Goal: Information Seeking & Learning: Learn about a topic

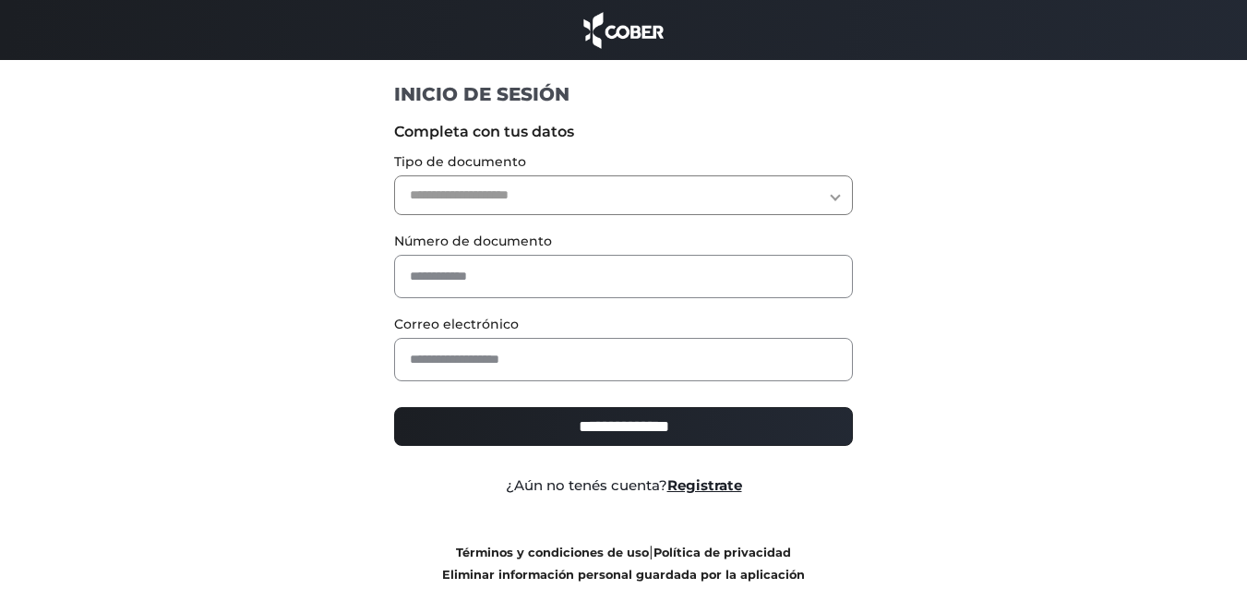
click at [617, 181] on select "**********" at bounding box center [623, 195] width 459 height 40
select select "***"
click at [394, 175] on select "**********" at bounding box center [623, 195] width 459 height 40
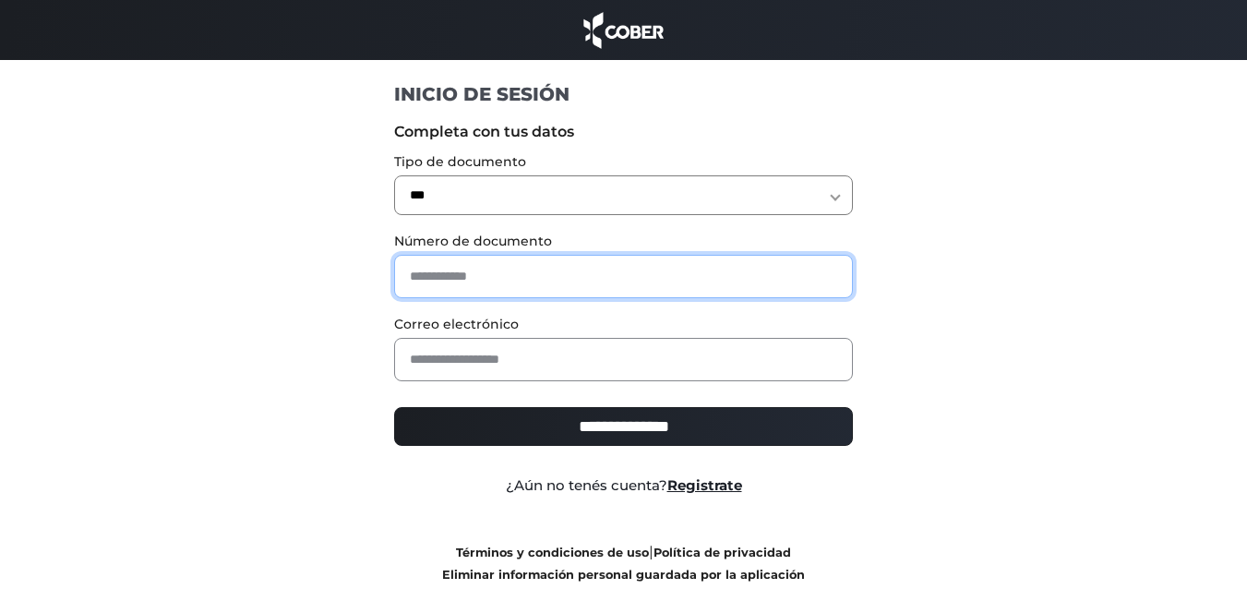
click at [494, 279] on input "text" at bounding box center [623, 276] width 459 height 43
type input "*"
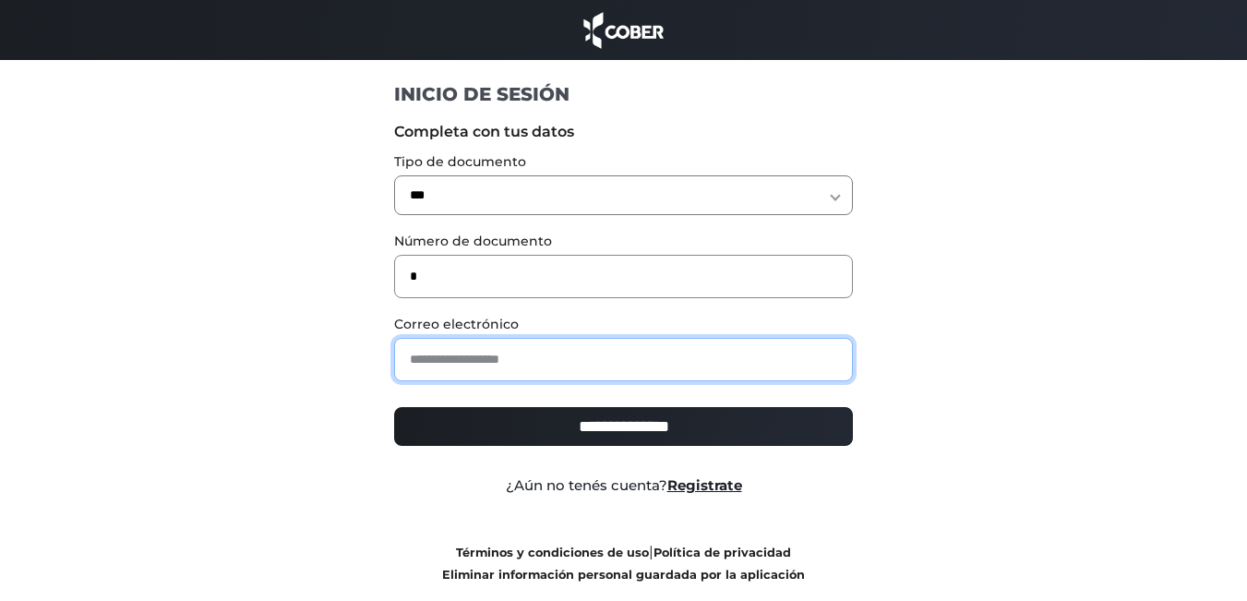
click at [499, 367] on input "email" at bounding box center [623, 359] width 459 height 43
paste input "**********"
type input "**********"
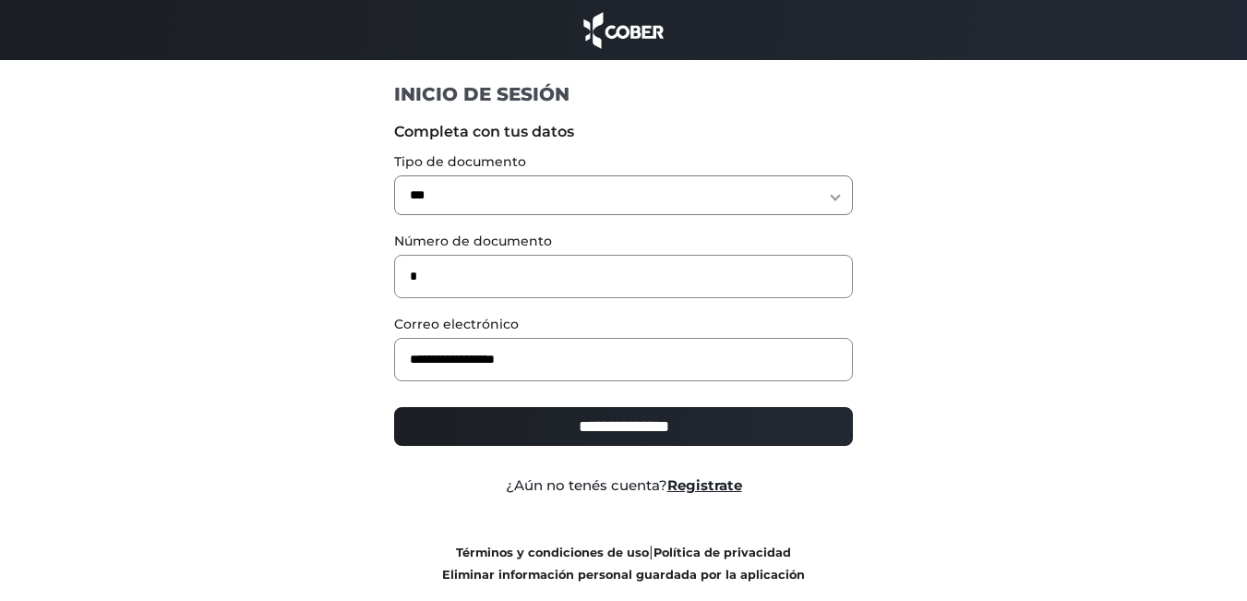
click at [607, 419] on input "**********" at bounding box center [623, 426] width 459 height 39
type input "**********"
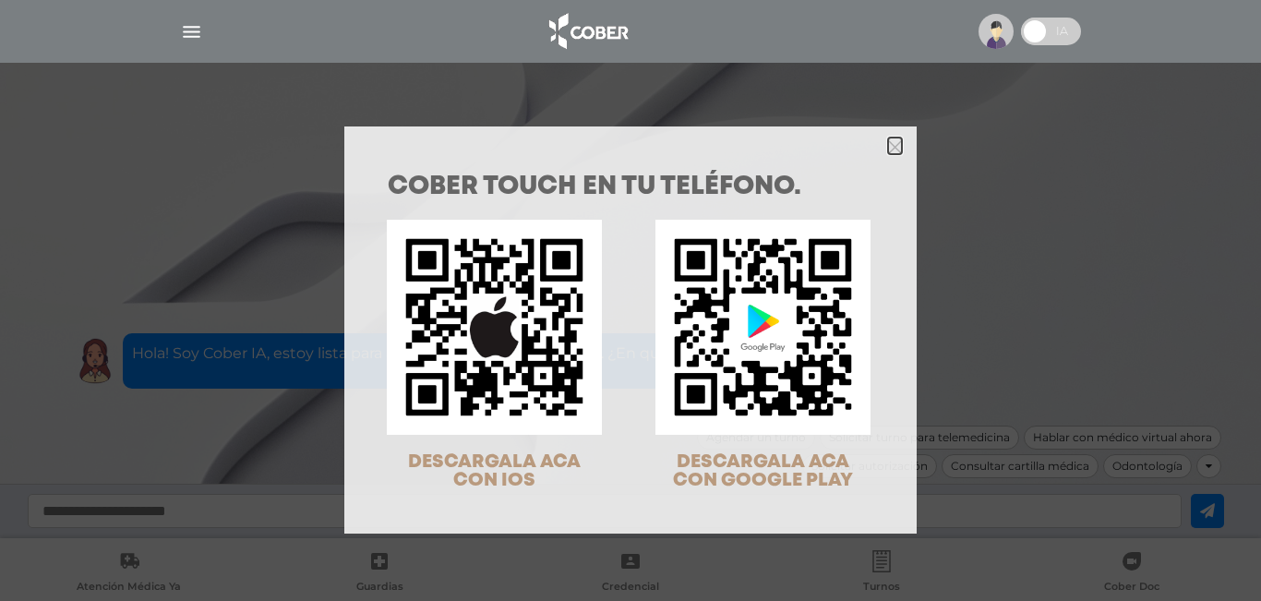
click at [889, 146] on polygon "Close" at bounding box center [895, 147] width 14 height 14
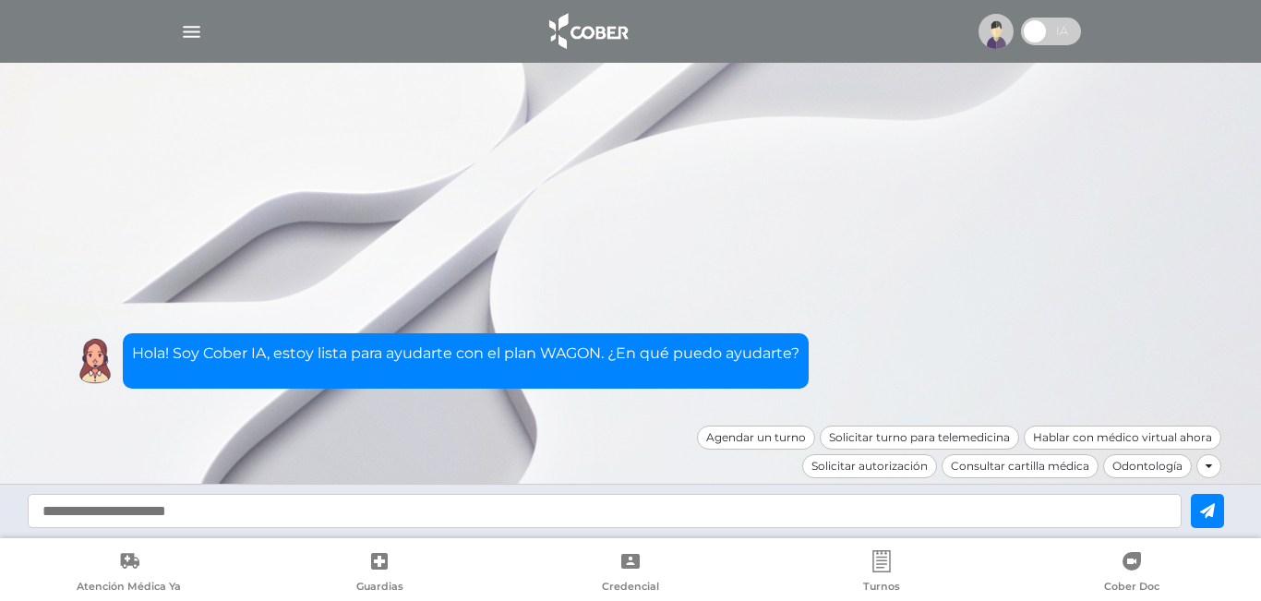
click at [189, 26] on img "button" at bounding box center [191, 31] width 23 height 23
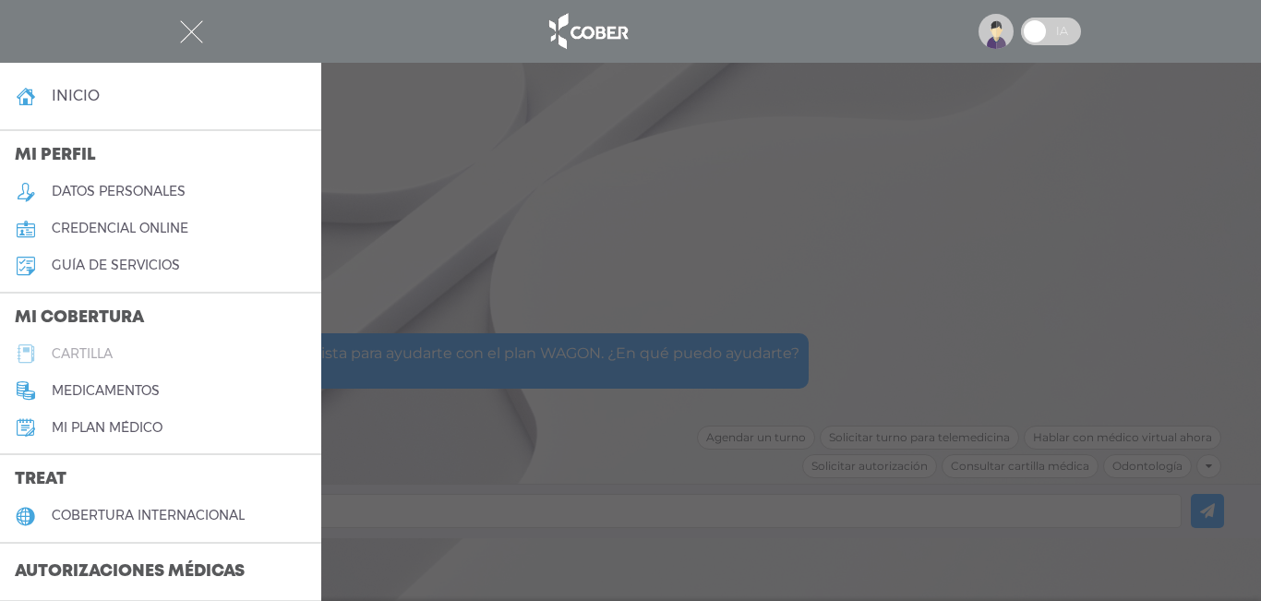
click at [97, 362] on link "cartilla" at bounding box center [160, 353] width 321 height 37
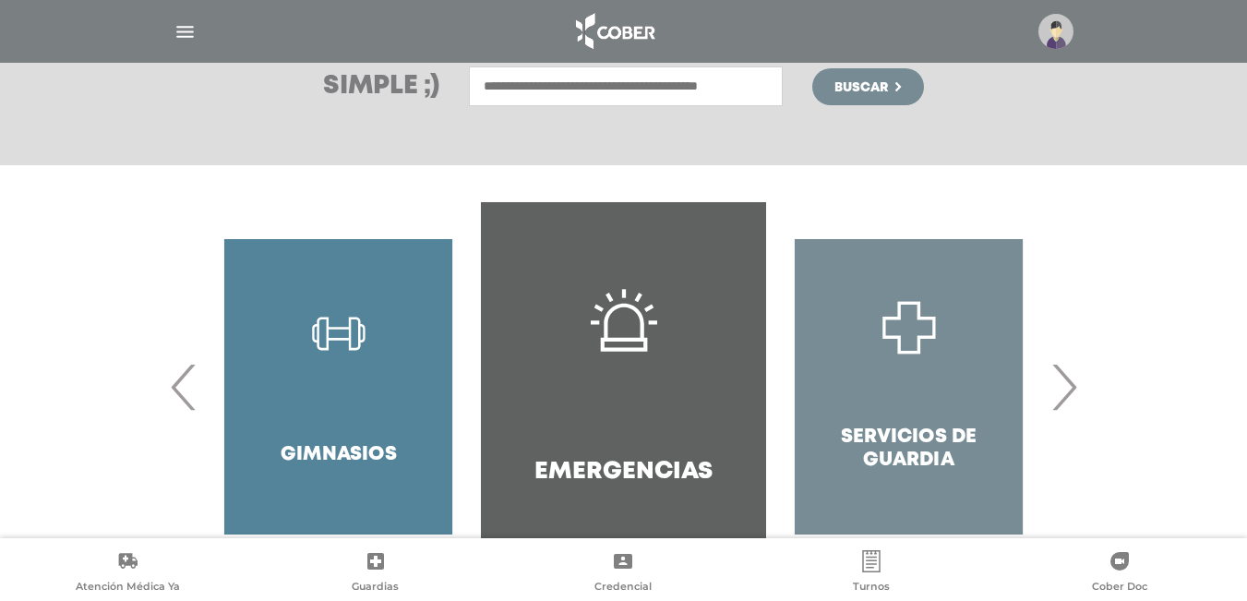
scroll to position [347, 0]
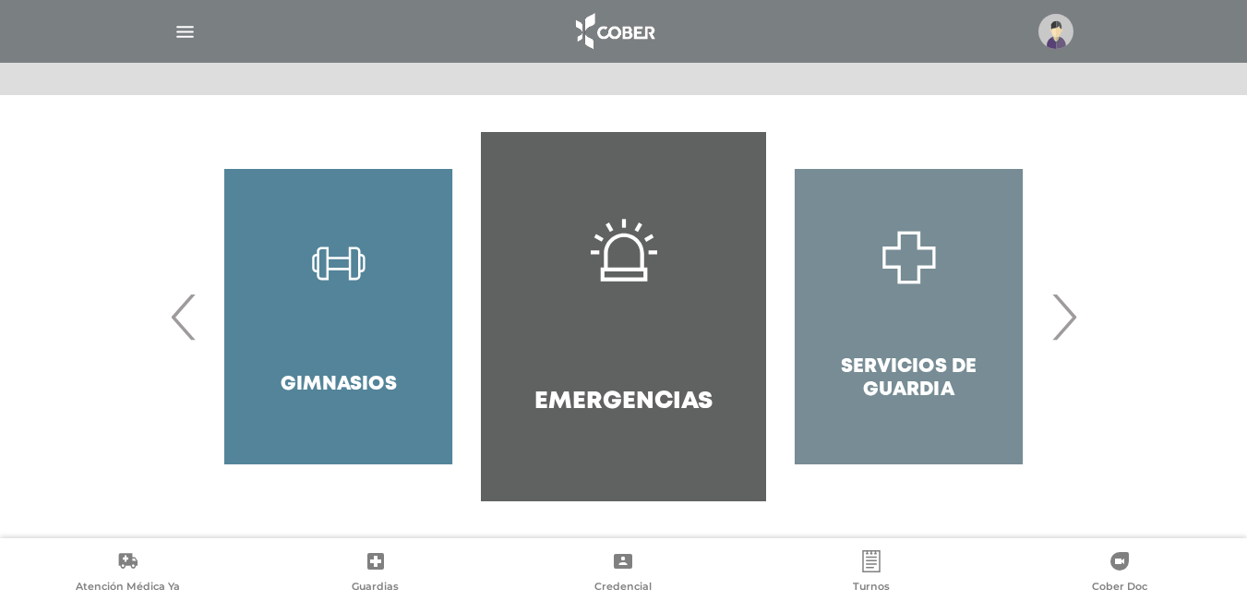
click at [1074, 324] on span "›" at bounding box center [1064, 317] width 36 height 100
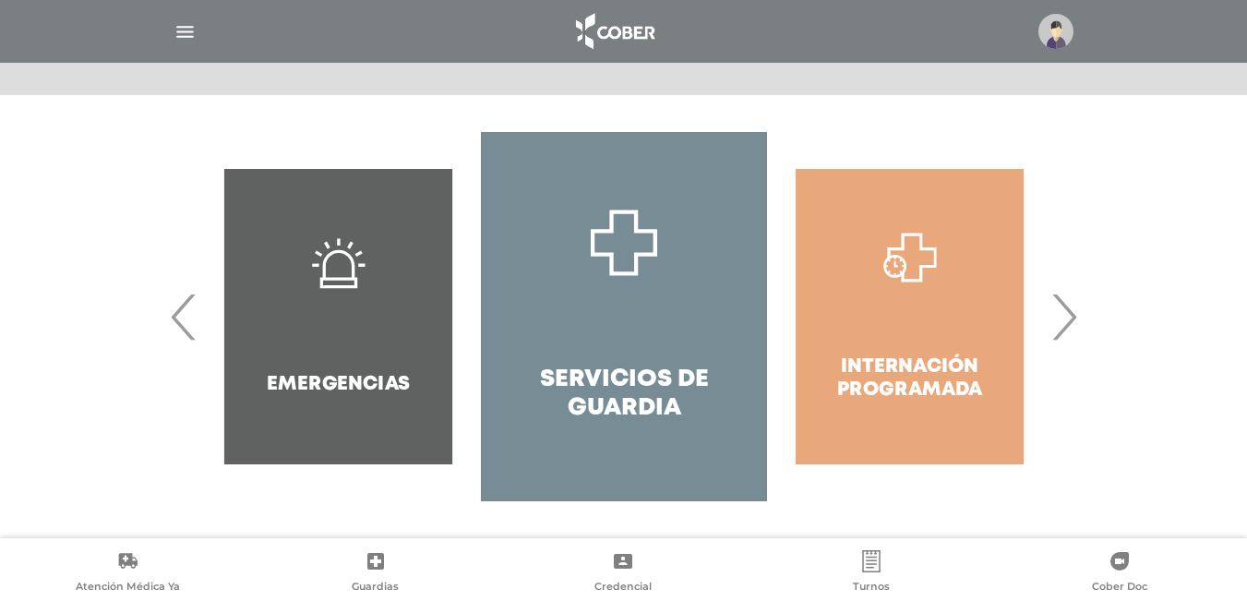
click at [1074, 324] on span "›" at bounding box center [1064, 317] width 36 height 100
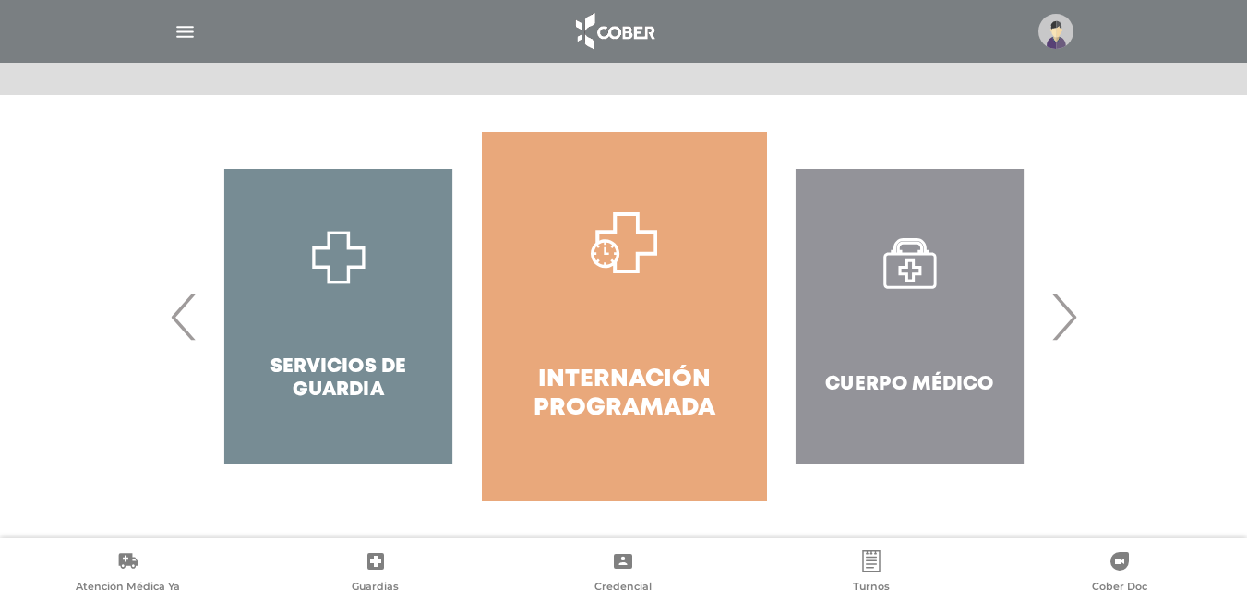
click at [1079, 315] on span "›" at bounding box center [1064, 317] width 36 height 100
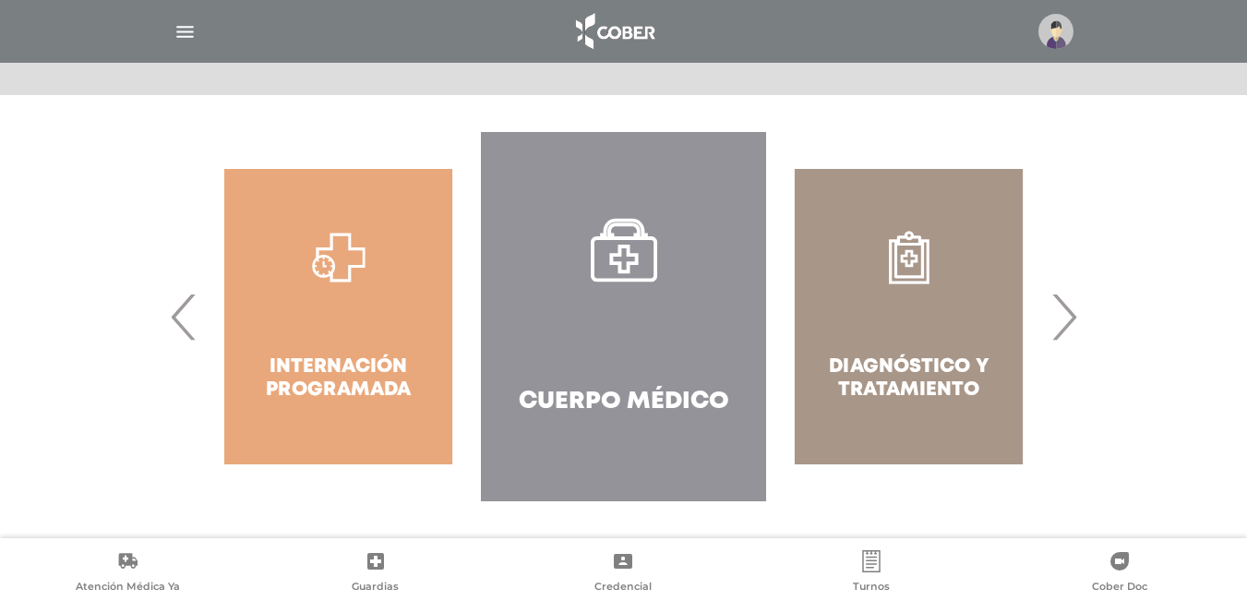
click at [627, 288] on link "Cuerpo Médico" at bounding box center [623, 316] width 285 height 369
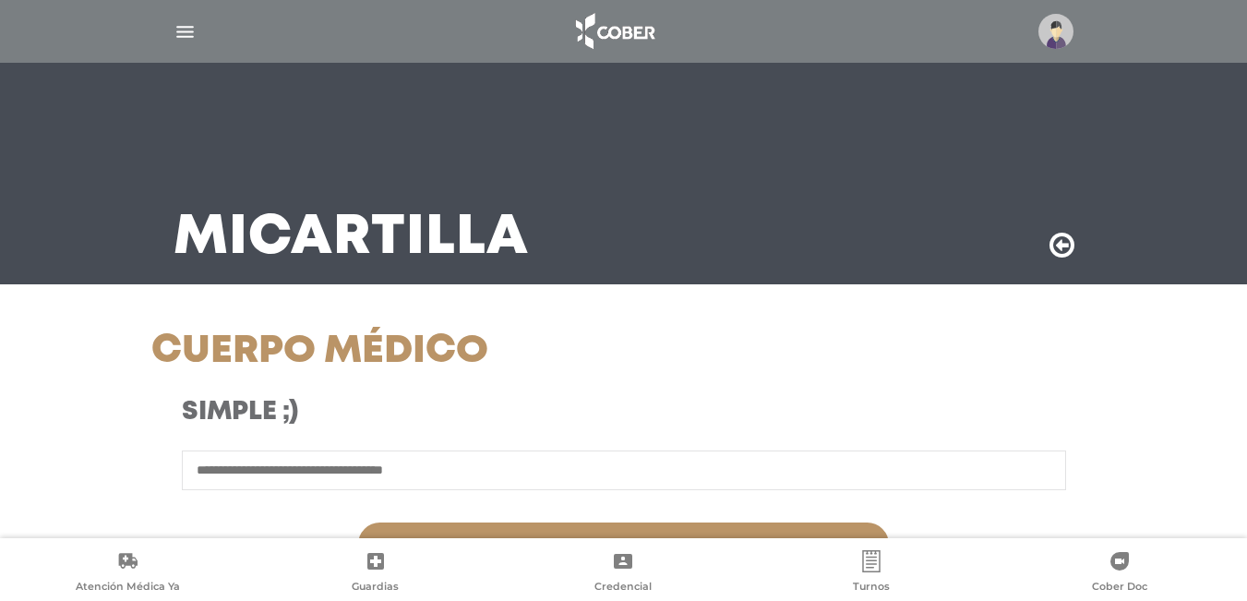
click at [233, 468] on input "text" at bounding box center [624, 470] width 884 height 40
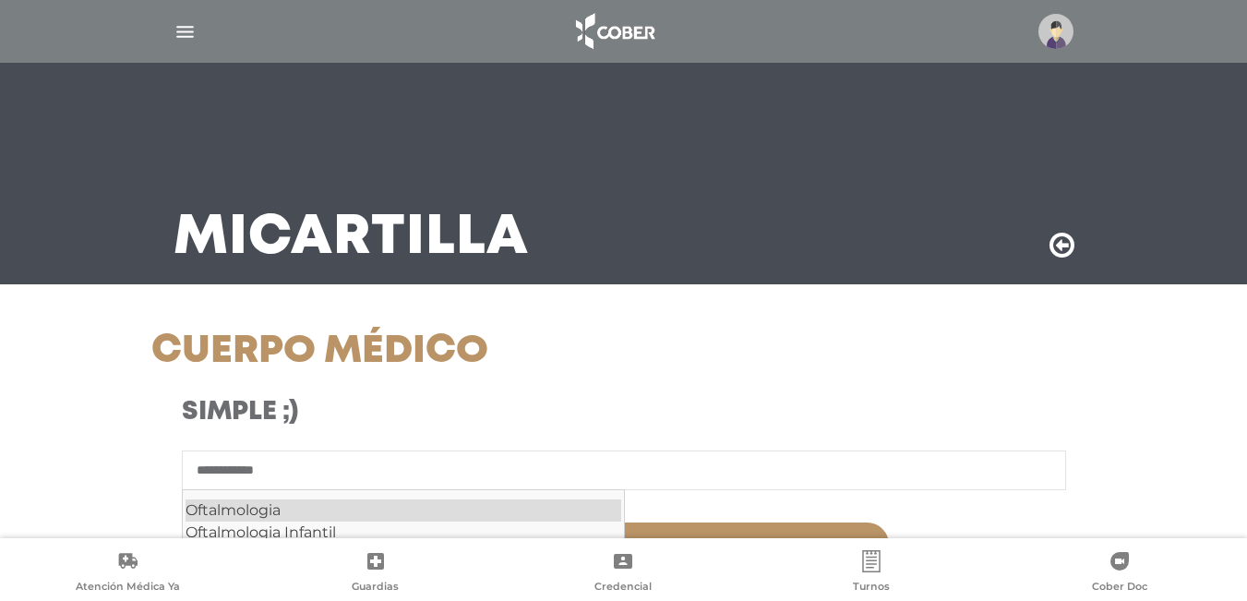
click at [267, 513] on div "Oftalmologia" at bounding box center [403, 510] width 436 height 22
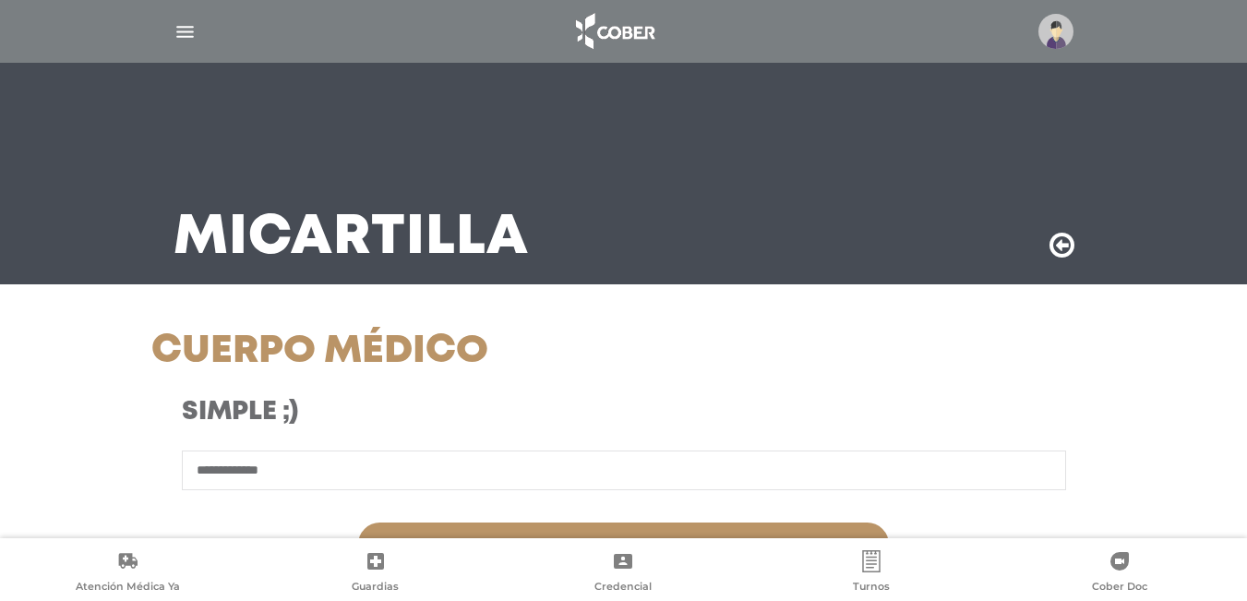
scroll to position [461, 0]
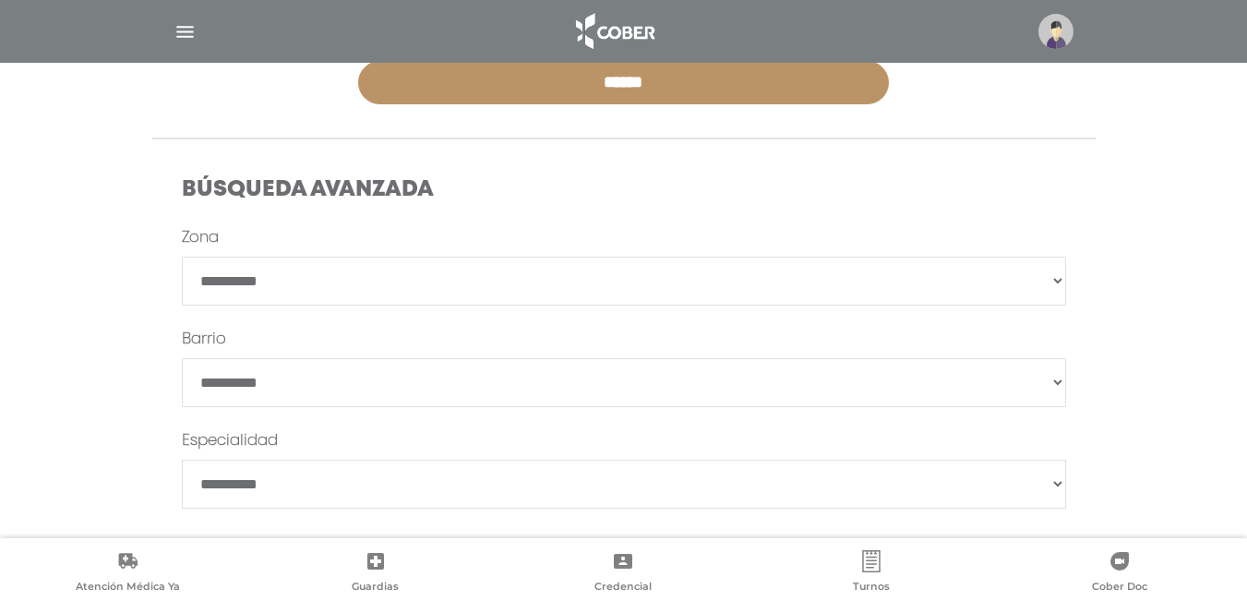
type input "**********"
click at [635, 99] on input "******" at bounding box center [623, 82] width 531 height 43
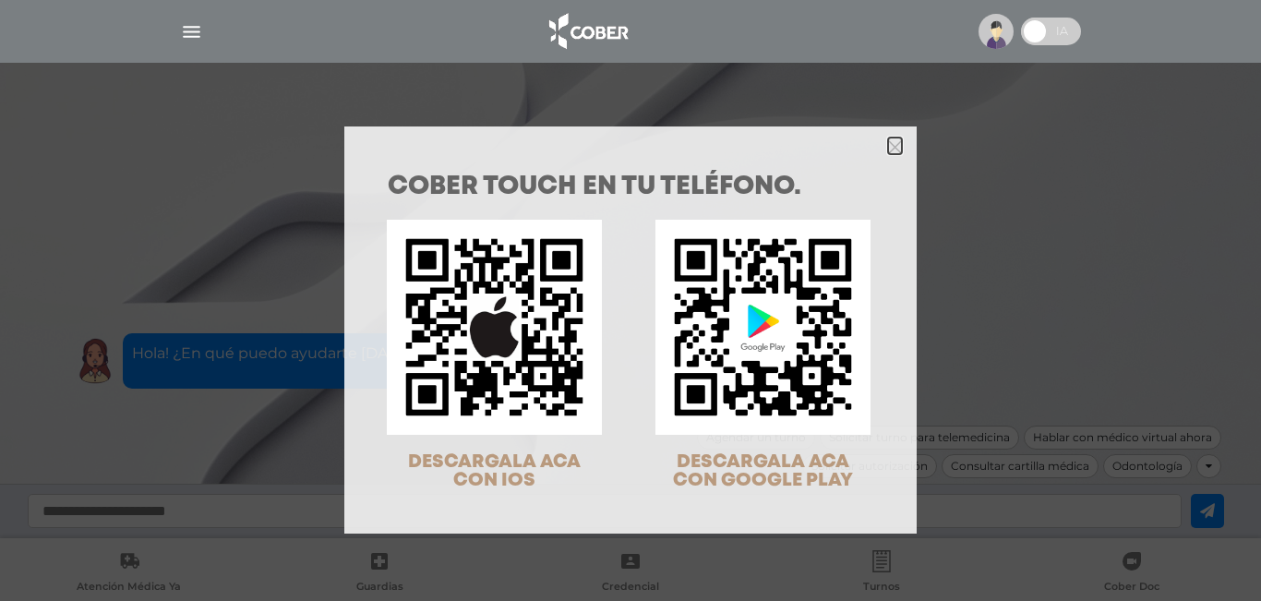
click at [893, 150] on icon "Close" at bounding box center [895, 147] width 14 height 14
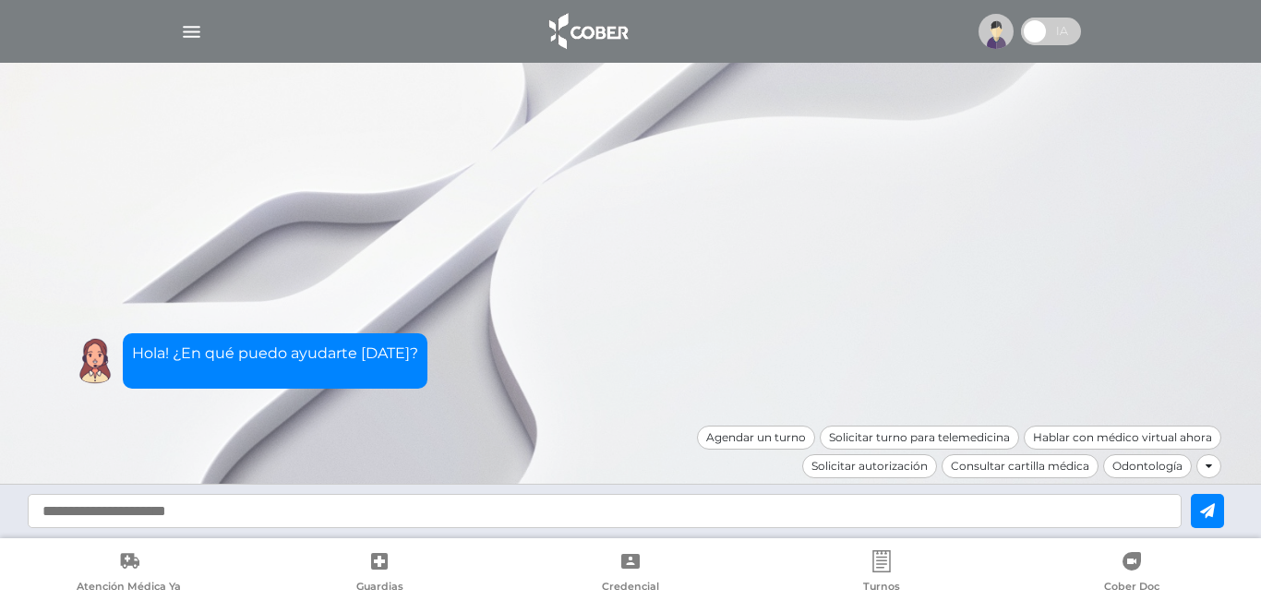
click at [195, 36] on img "button" at bounding box center [191, 31] width 23 height 23
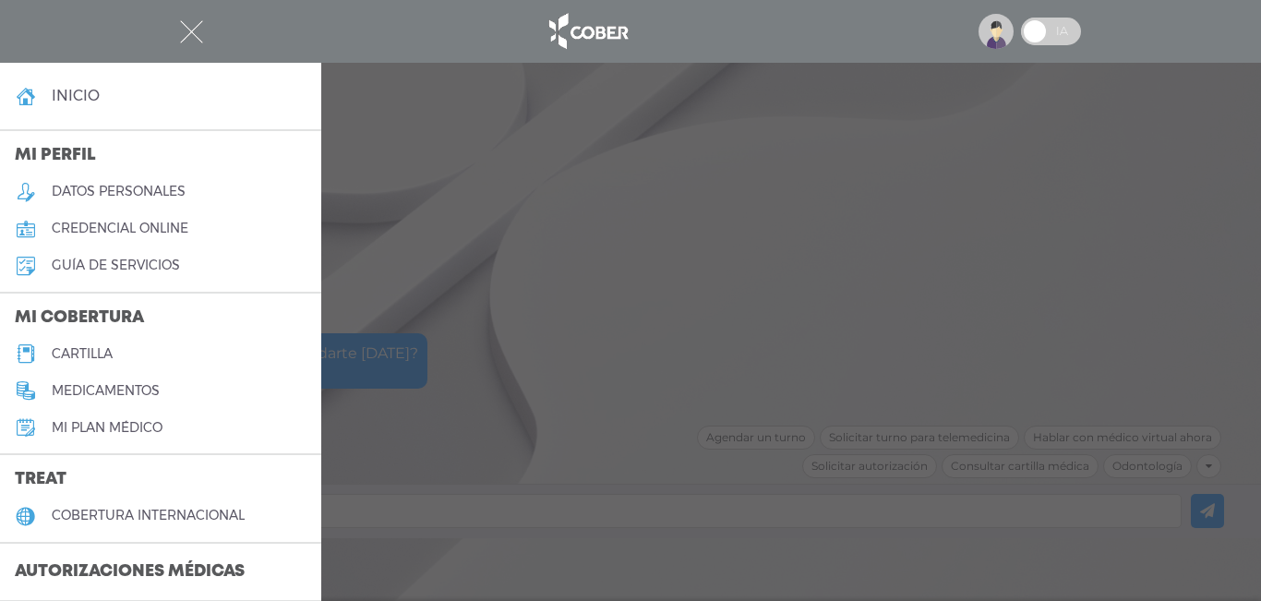
click at [125, 420] on h5 "Mi plan médico" at bounding box center [107, 428] width 111 height 16
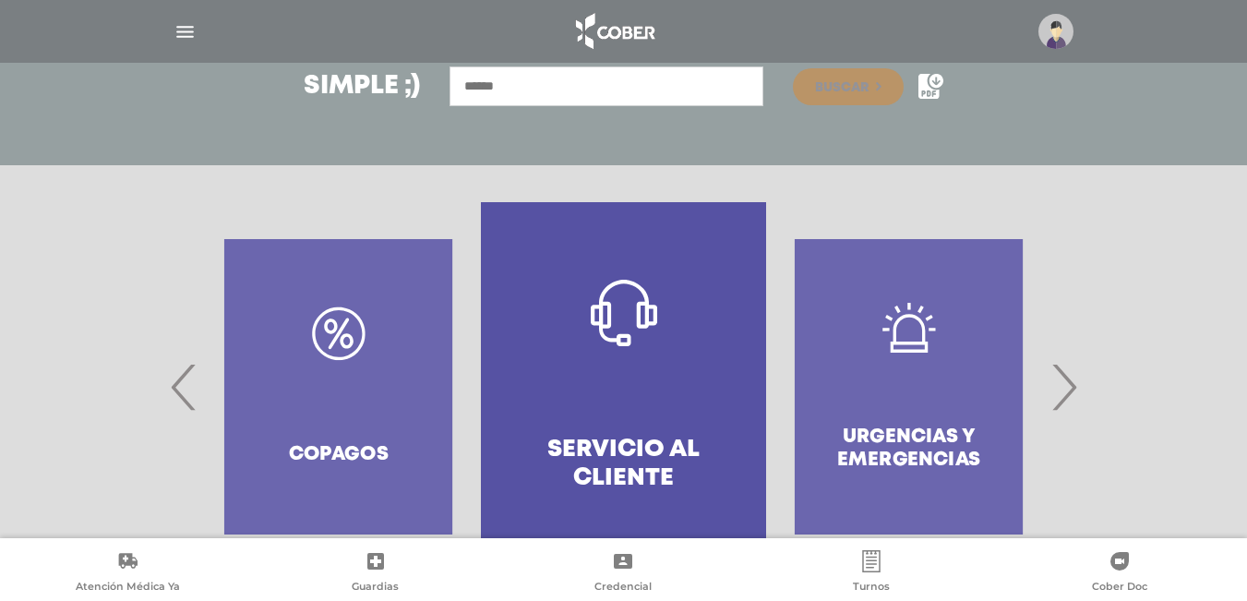
scroll to position [347, 0]
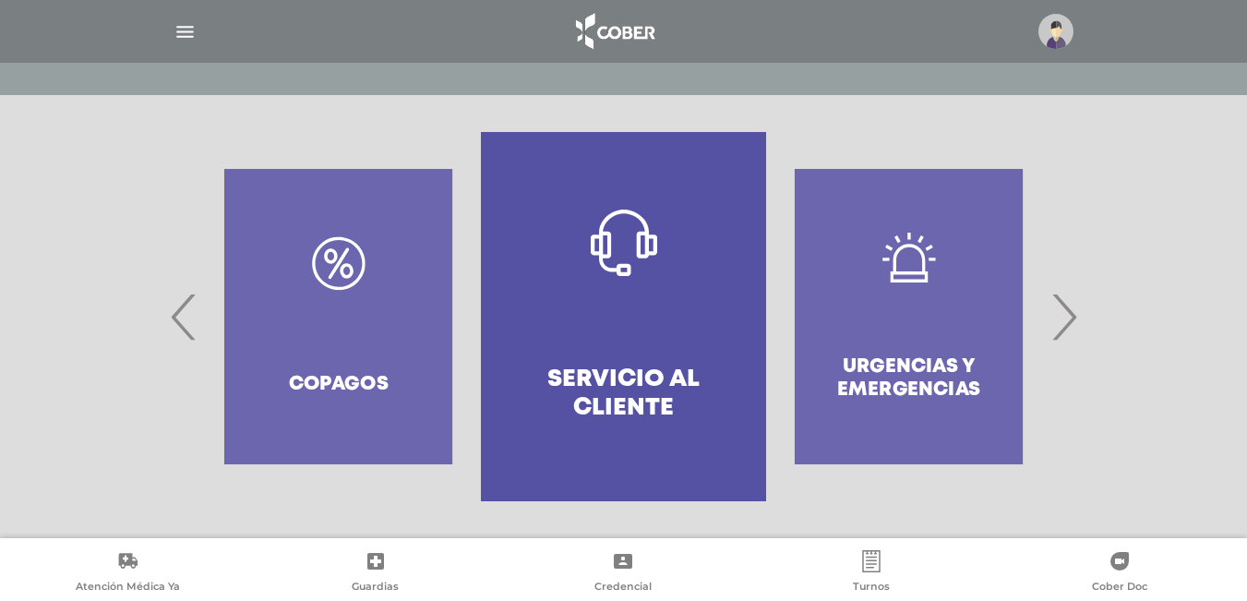
click at [936, 370] on div "Urgencias y emergencias" at bounding box center [908, 316] width 285 height 369
click at [1071, 320] on span "›" at bounding box center [1064, 317] width 36 height 100
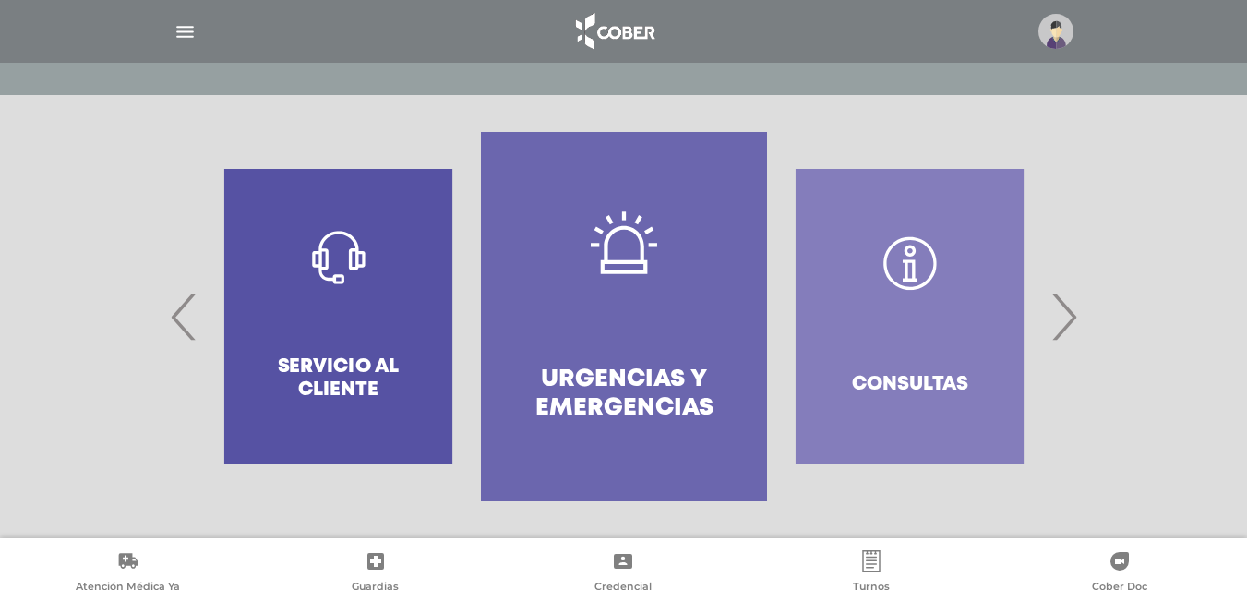
click at [1071, 320] on span "›" at bounding box center [1064, 317] width 36 height 100
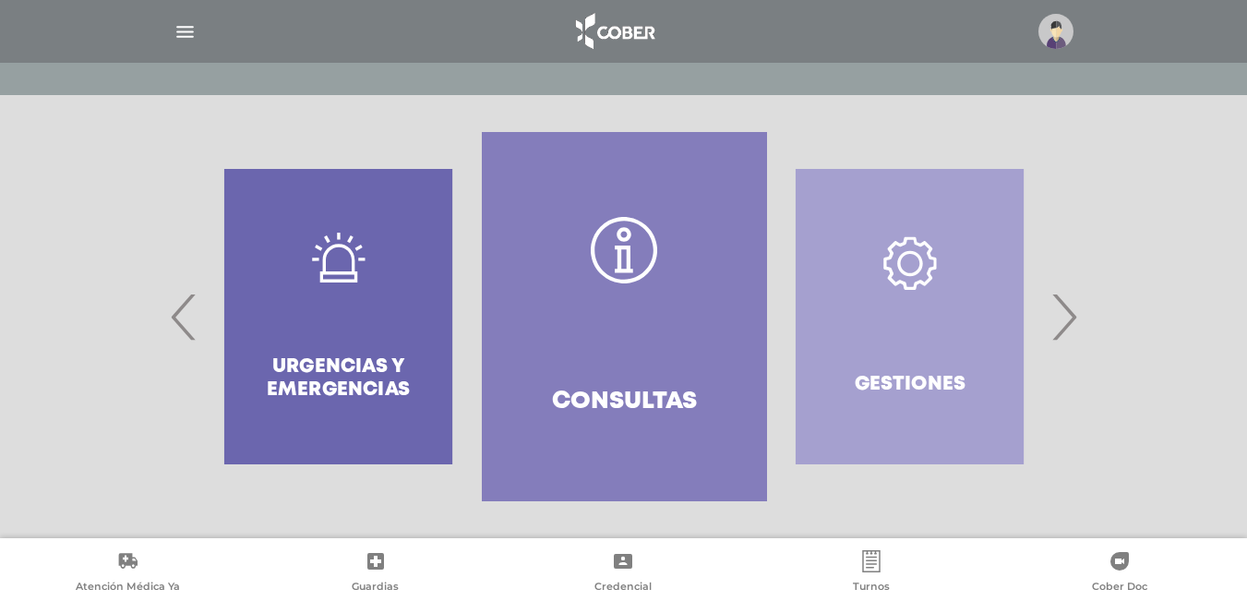
click at [1071, 320] on span "›" at bounding box center [1064, 317] width 36 height 100
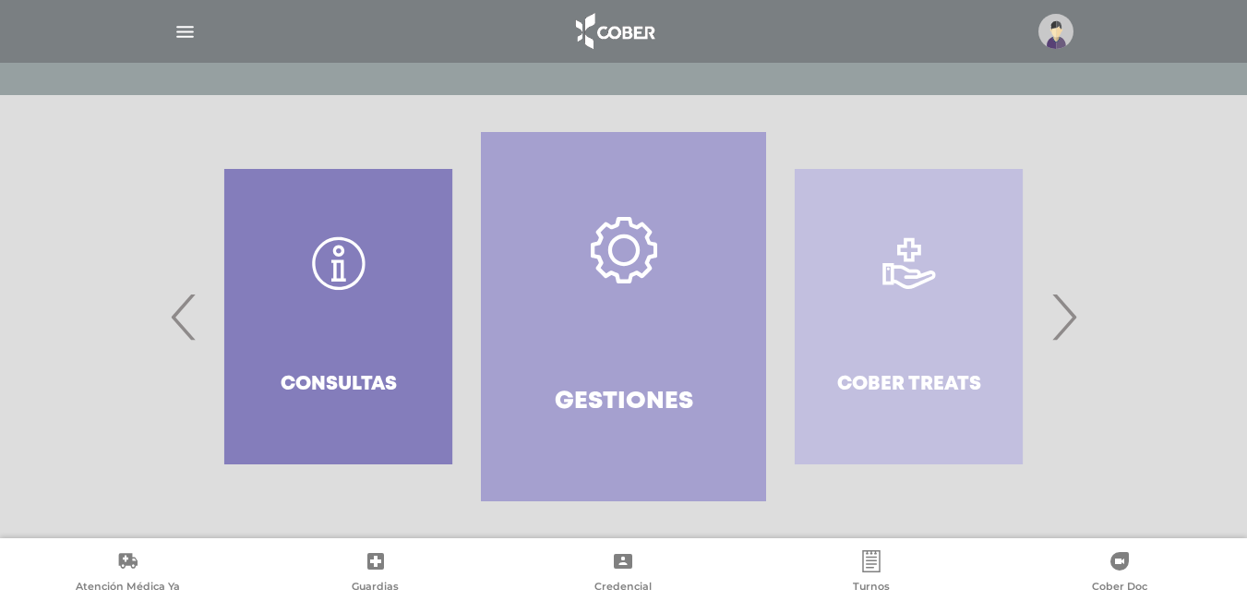
click at [1071, 320] on span "›" at bounding box center [1064, 317] width 36 height 100
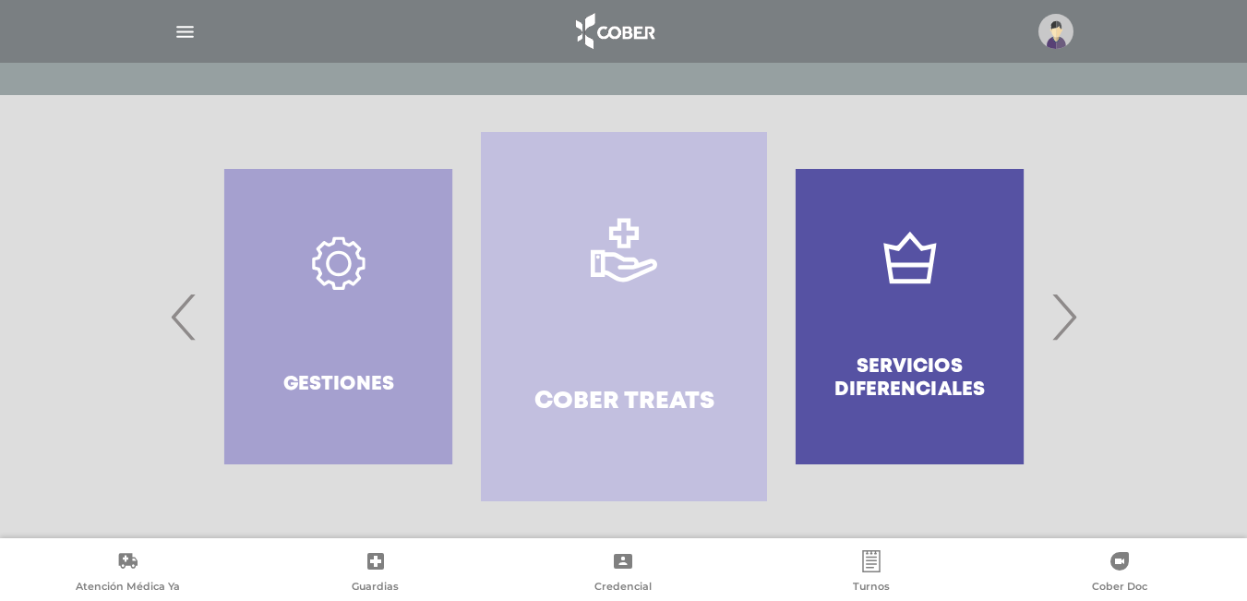
click at [1071, 320] on span "›" at bounding box center [1064, 317] width 36 height 100
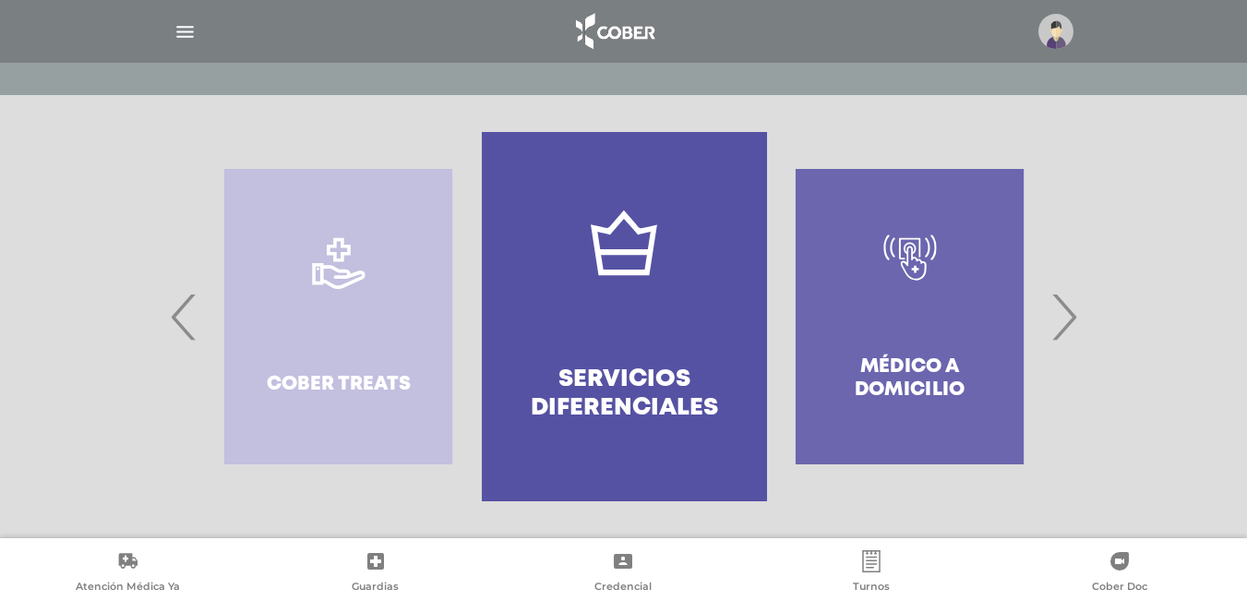
click at [1071, 320] on span "›" at bounding box center [1064, 317] width 36 height 100
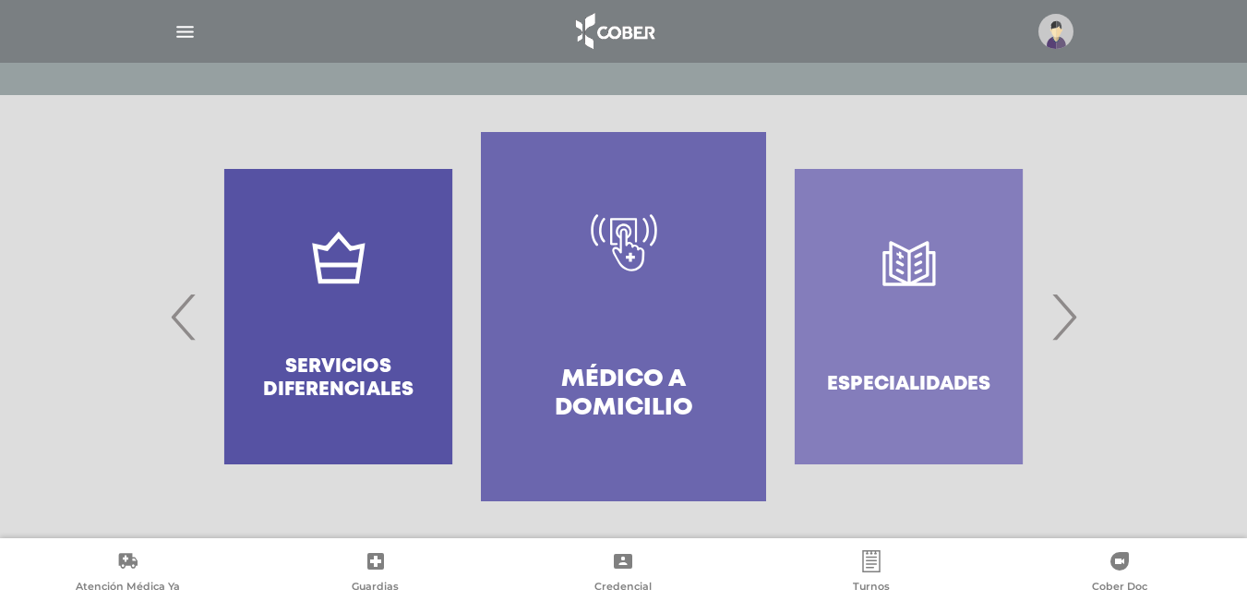
click at [1070, 320] on span "›" at bounding box center [1064, 317] width 36 height 100
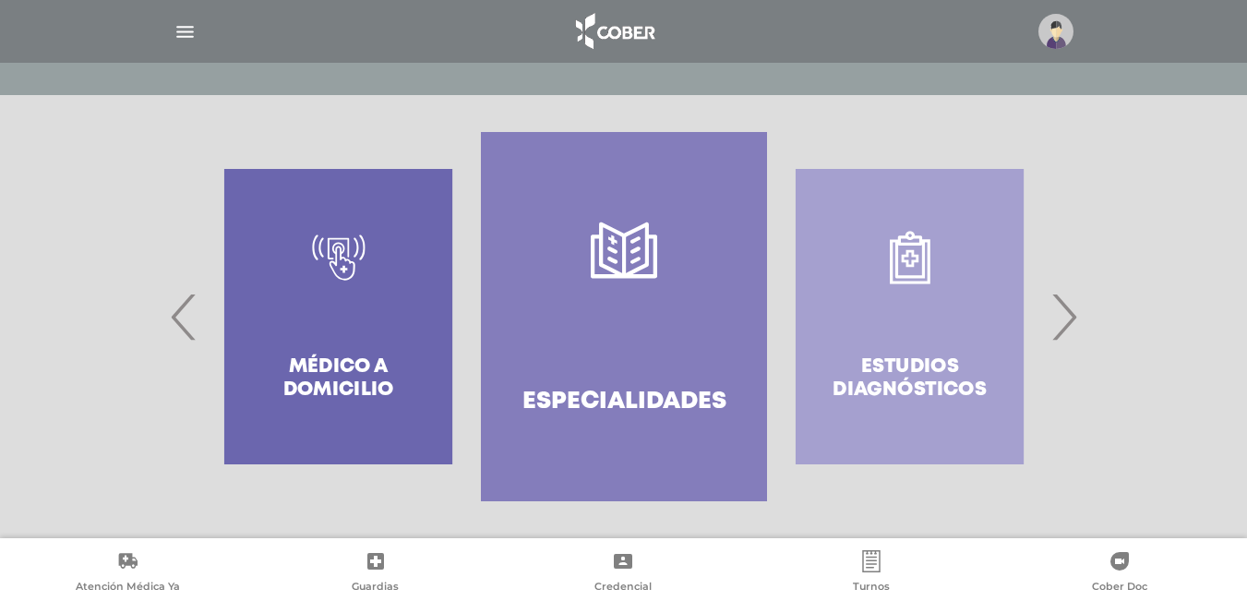
click at [549, 408] on h4 "Especialidades" at bounding box center [624, 402] width 204 height 29
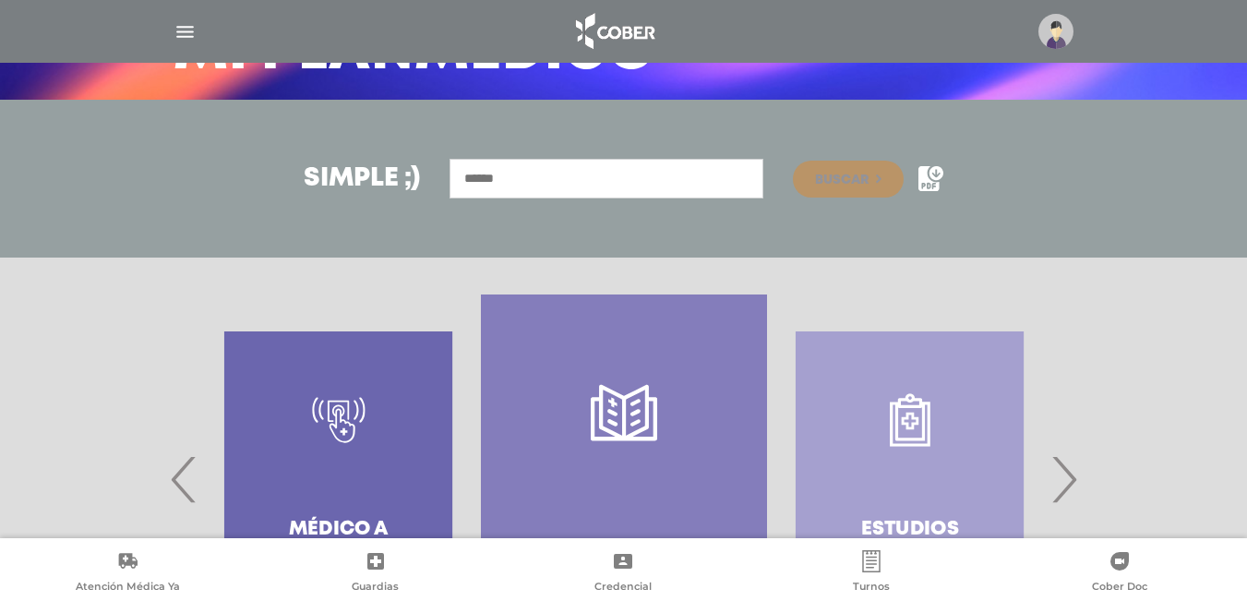
scroll to position [0, 0]
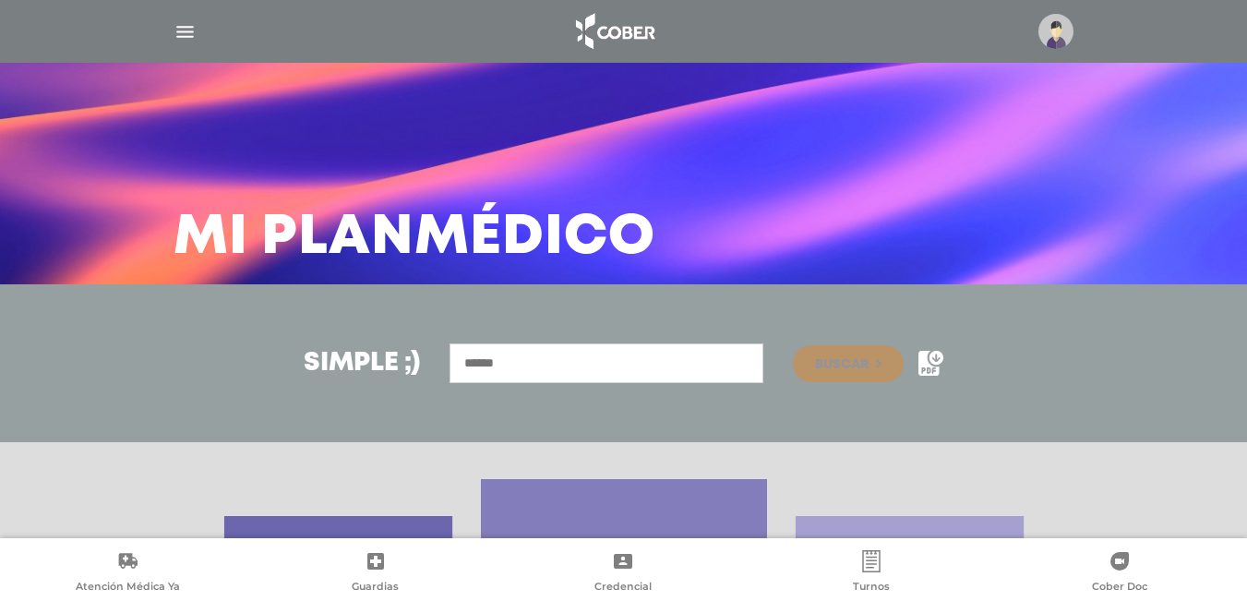
click at [936, 361] on icon at bounding box center [930, 363] width 25 height 25
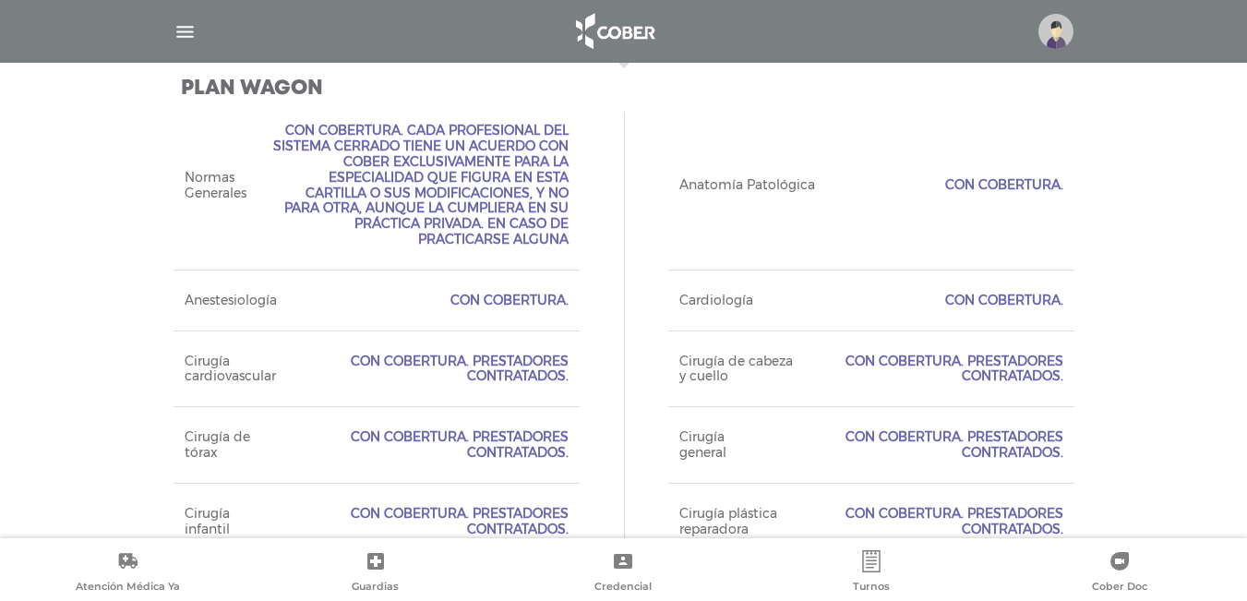
scroll to position [738, 0]
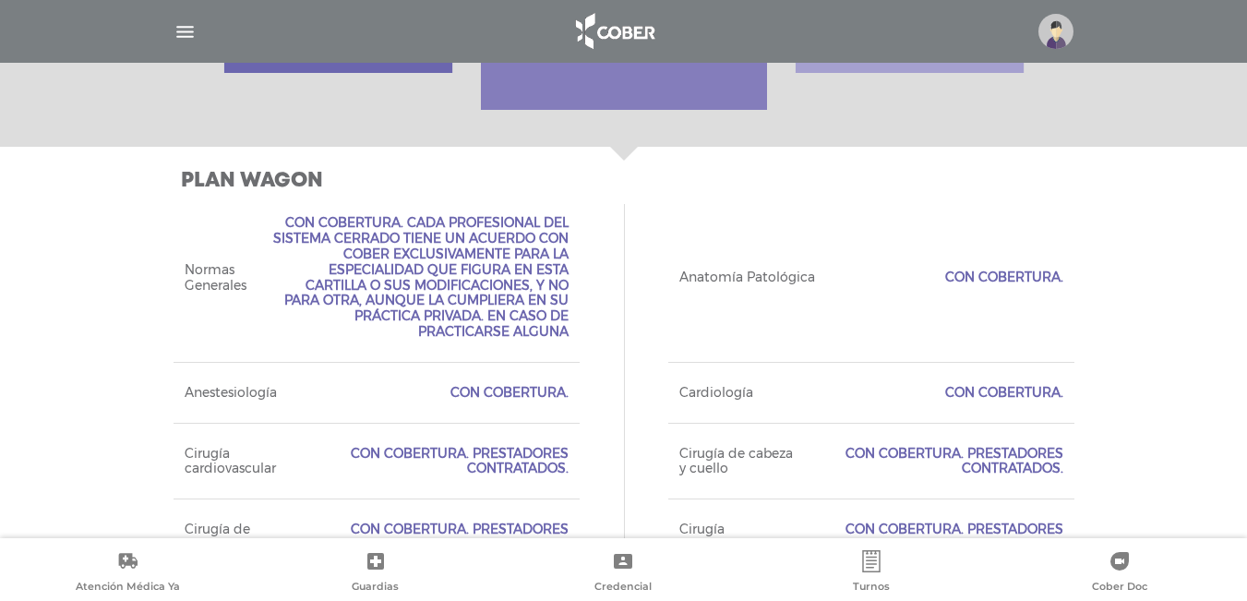
click at [181, 37] on img "button" at bounding box center [184, 31] width 23 height 23
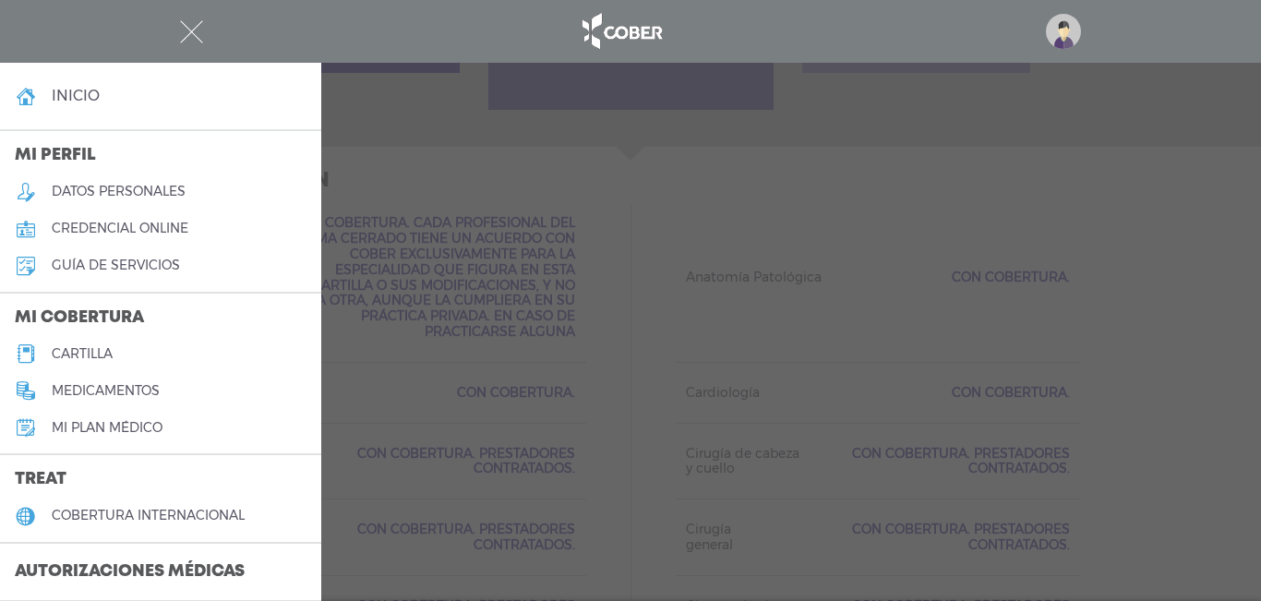
click at [131, 224] on h5 "credencial online" at bounding box center [120, 229] width 137 height 16
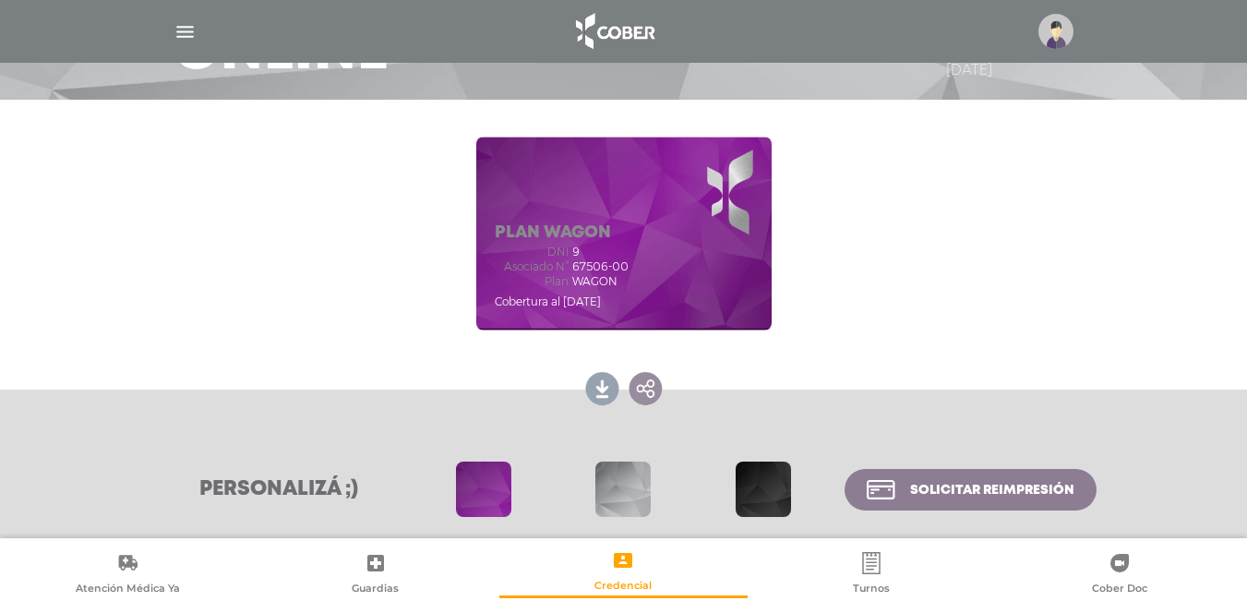
scroll to position [266, 0]
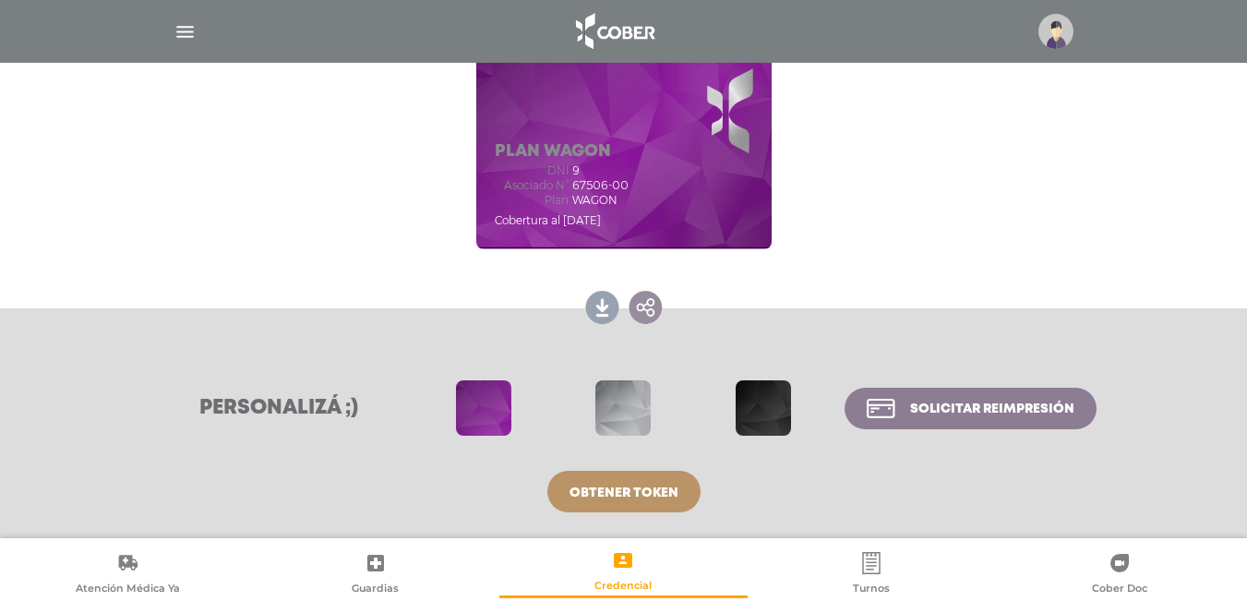
click at [630, 411] on span at bounding box center [622, 407] width 55 height 55
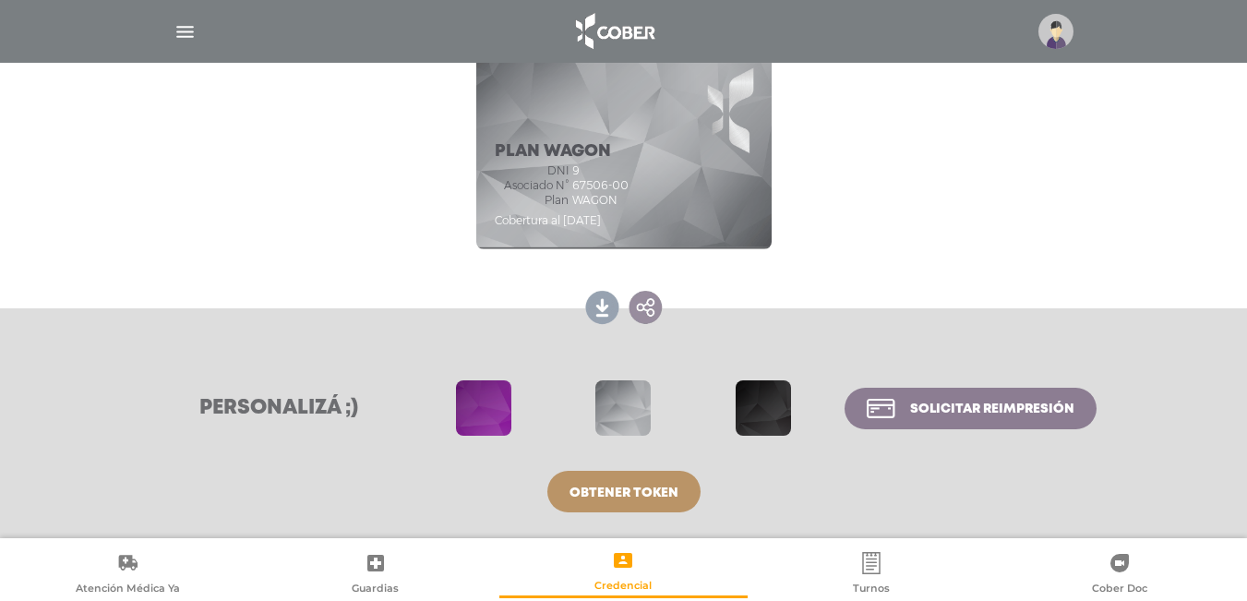
click at [749, 418] on span at bounding box center [763, 407] width 55 height 55
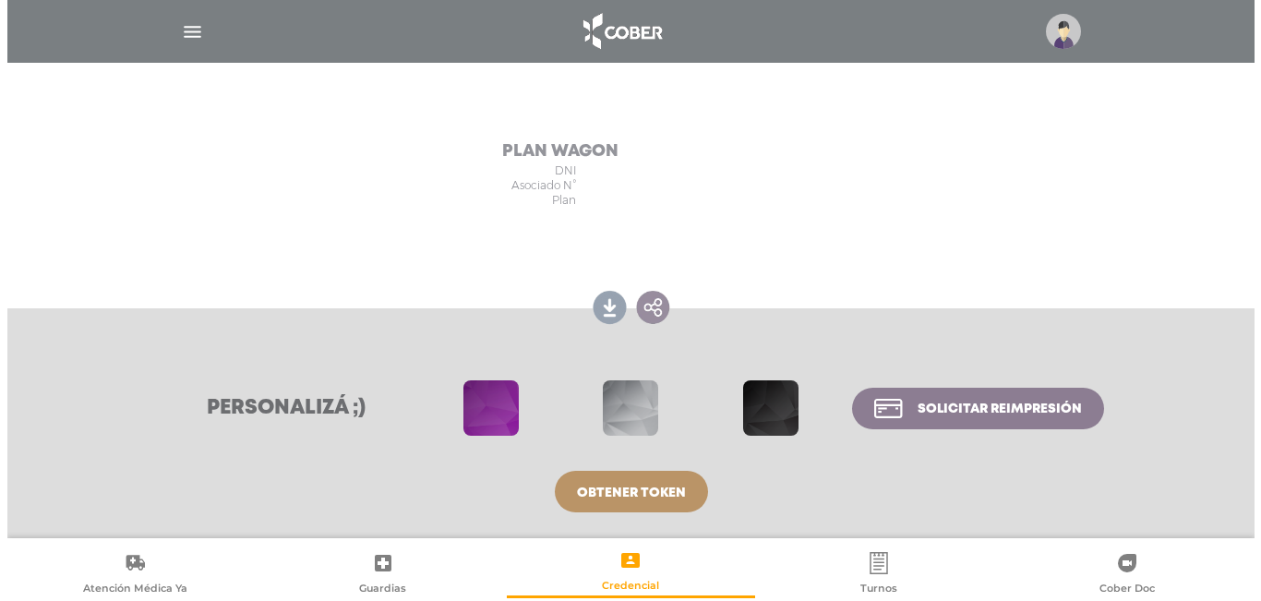
scroll to position [0, 0]
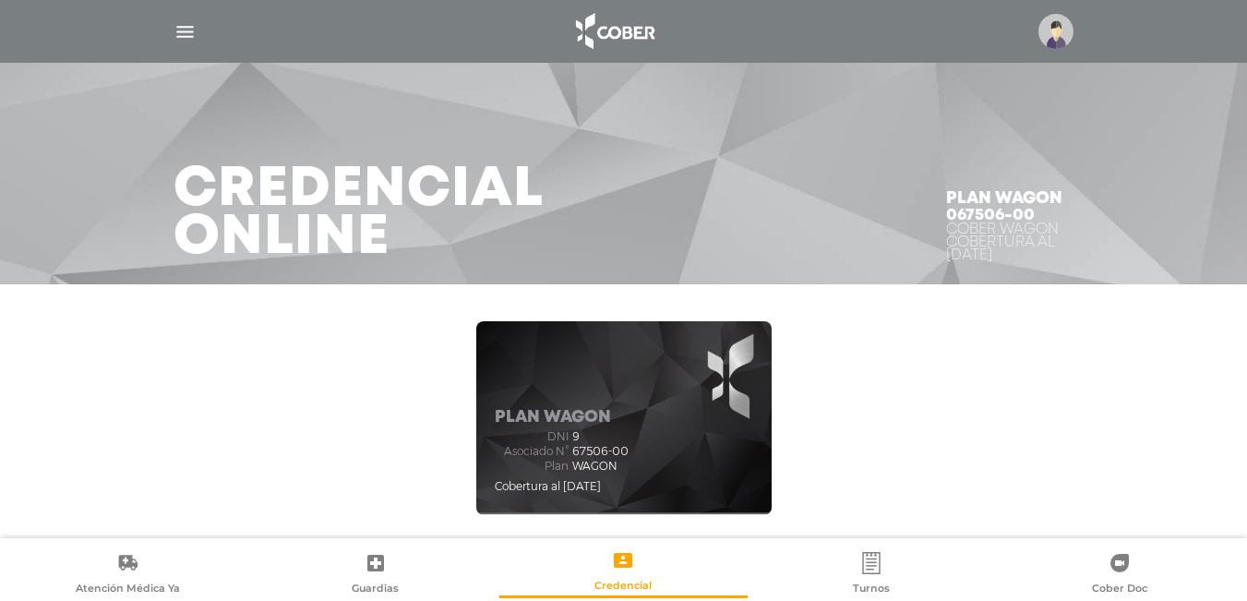
click at [198, 27] on div at bounding box center [623, 31] width 945 height 44
click at [185, 31] on img "button" at bounding box center [184, 31] width 23 height 23
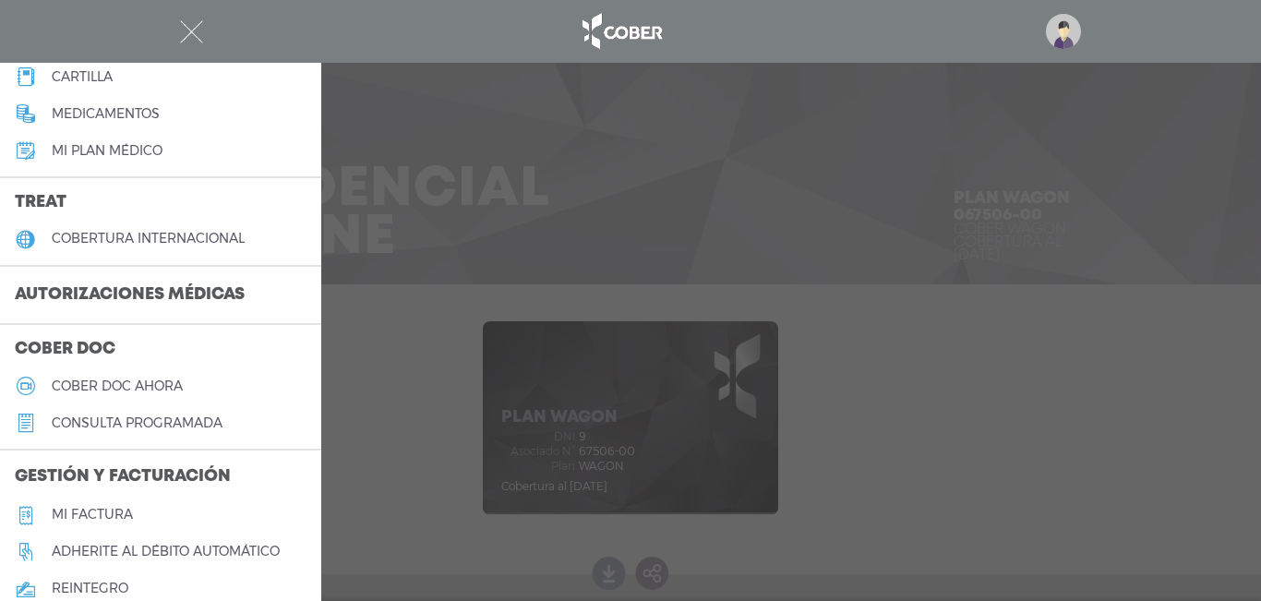
scroll to position [369, 0]
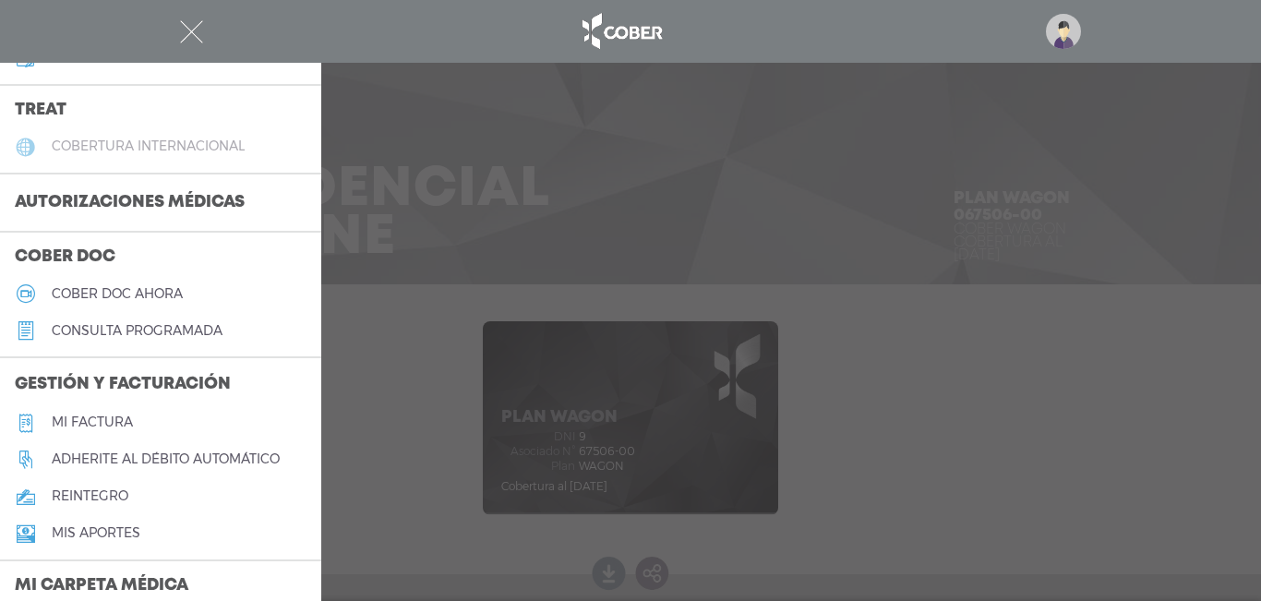
click at [170, 143] on h5 "cobertura internacional" at bounding box center [148, 146] width 193 height 16
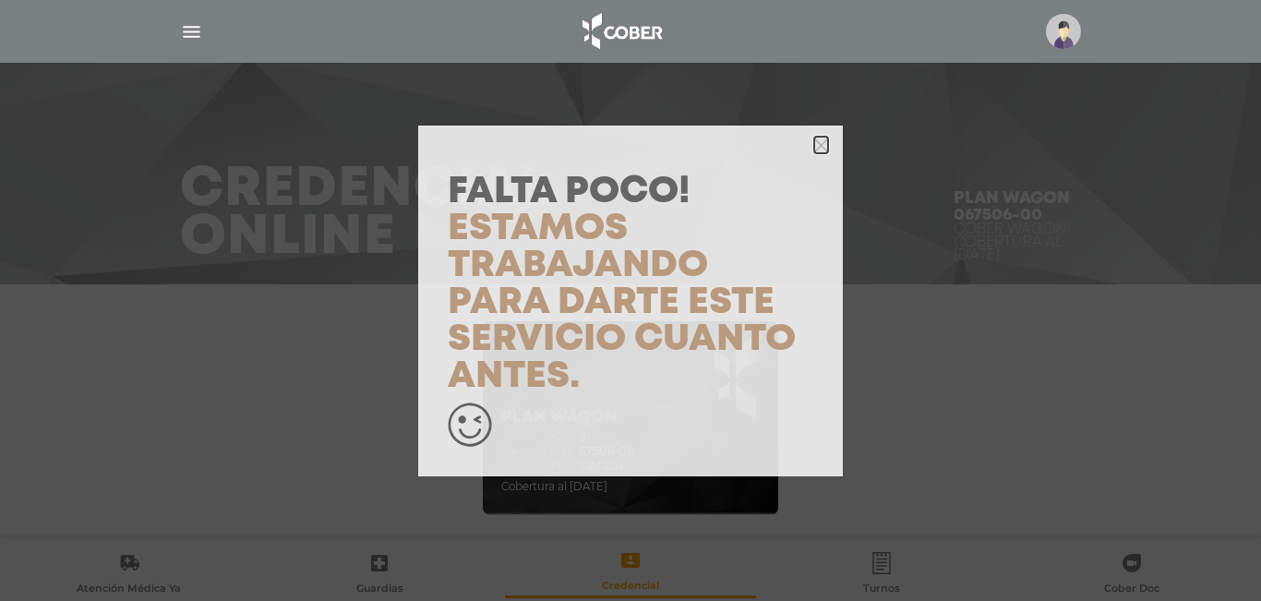
click at [816, 142] on icon "button" at bounding box center [821, 145] width 14 height 14
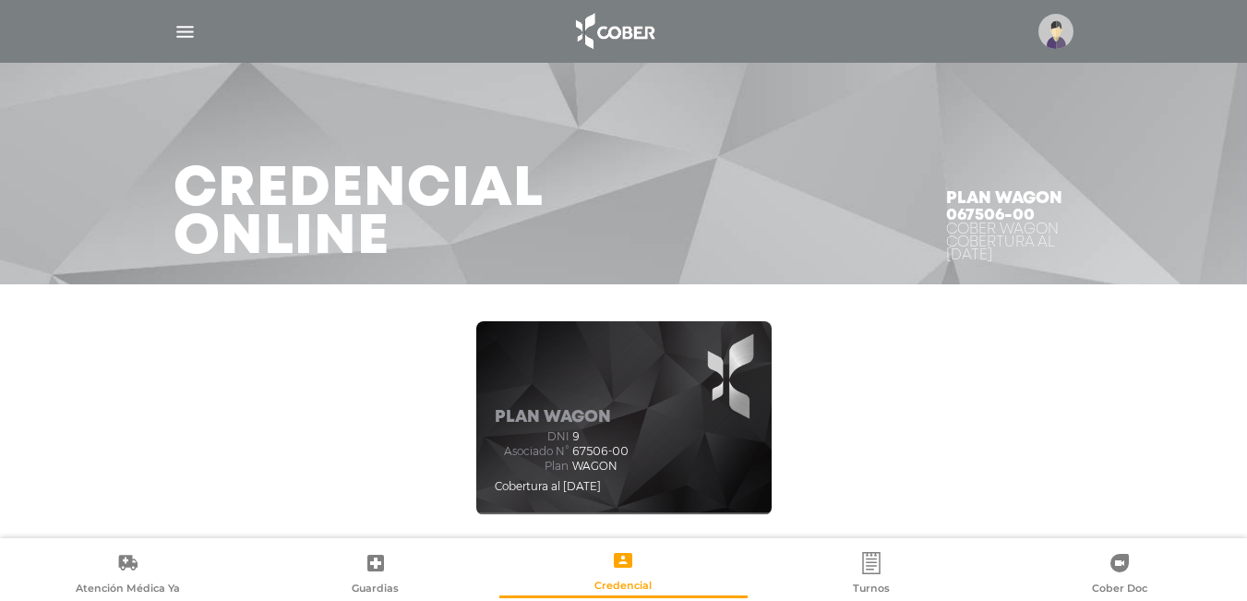
click at [189, 30] on img "button" at bounding box center [184, 31] width 23 height 23
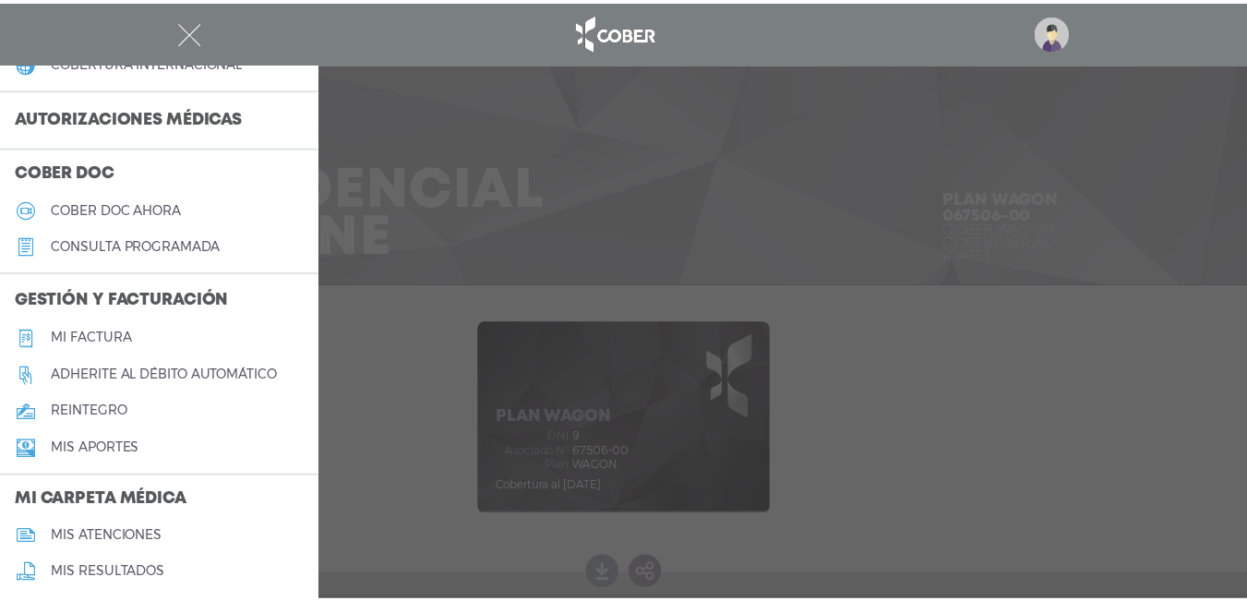
scroll to position [546, 0]
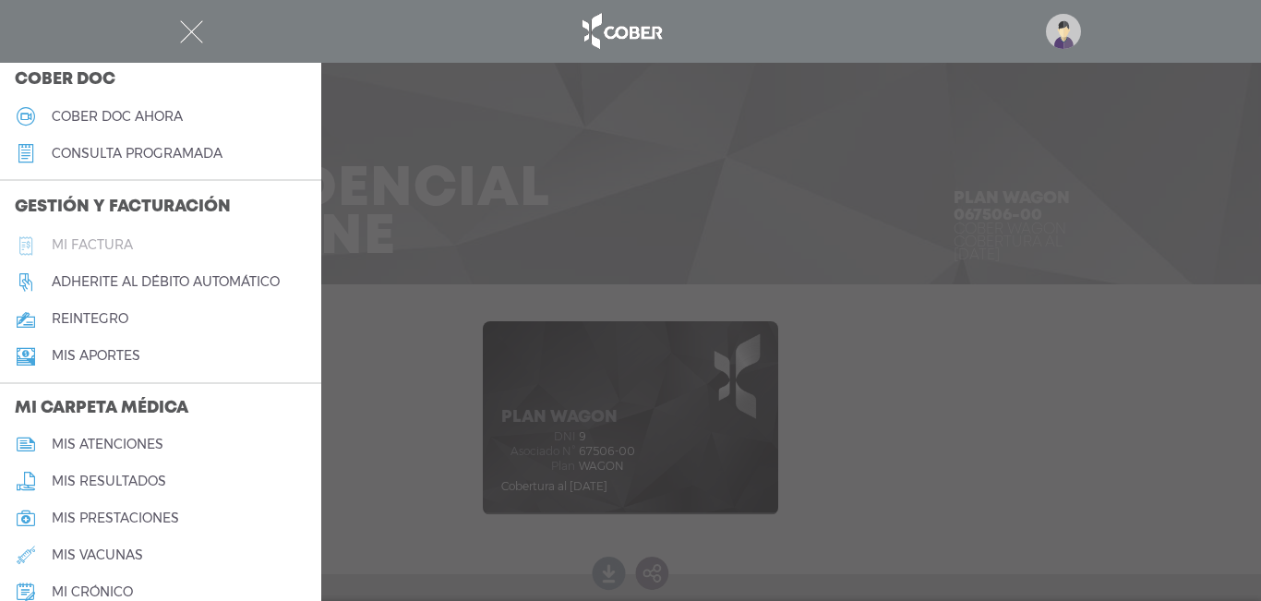
click at [129, 245] on h5 "Mi factura" at bounding box center [92, 245] width 81 height 16
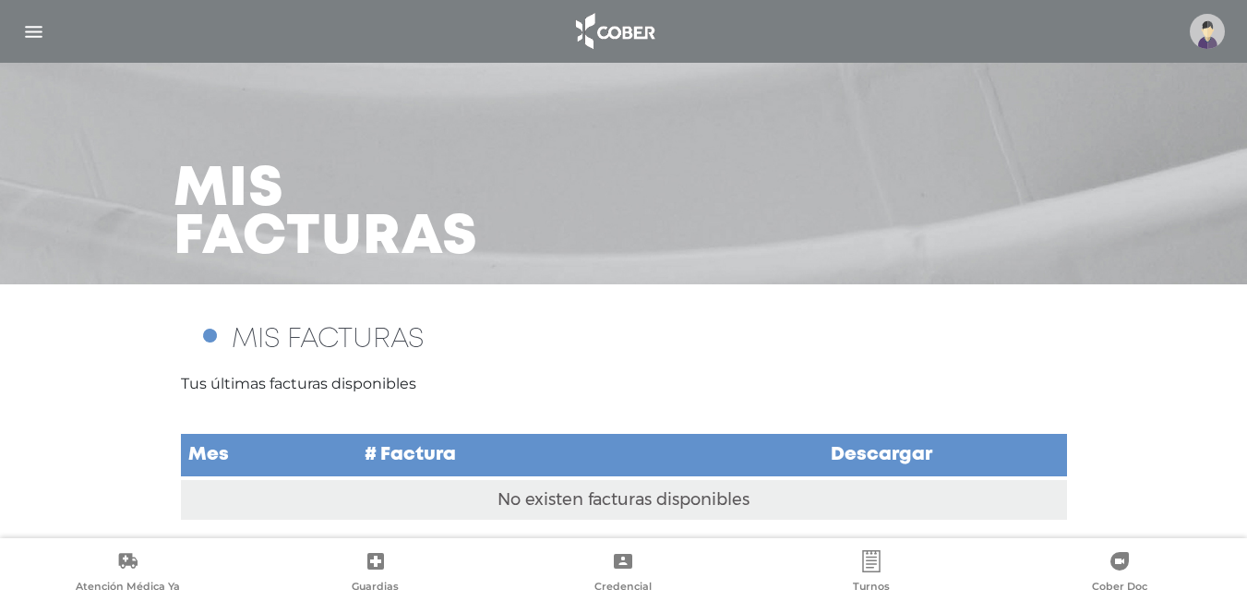
click at [25, 36] on img "button" at bounding box center [33, 31] width 23 height 23
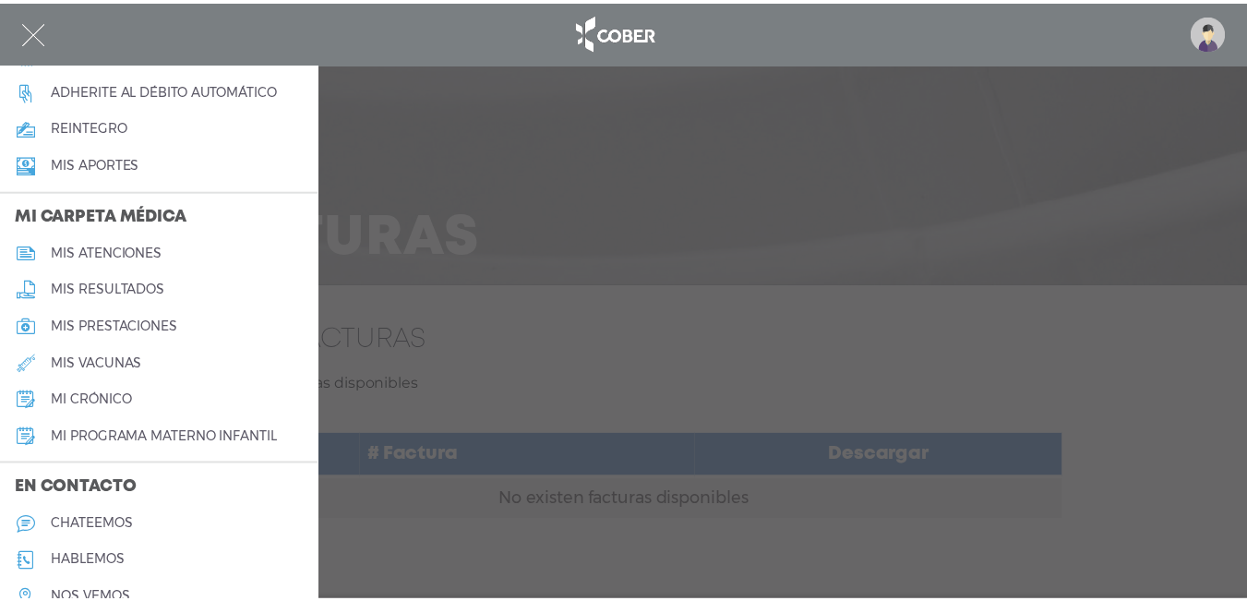
scroll to position [823, 0]
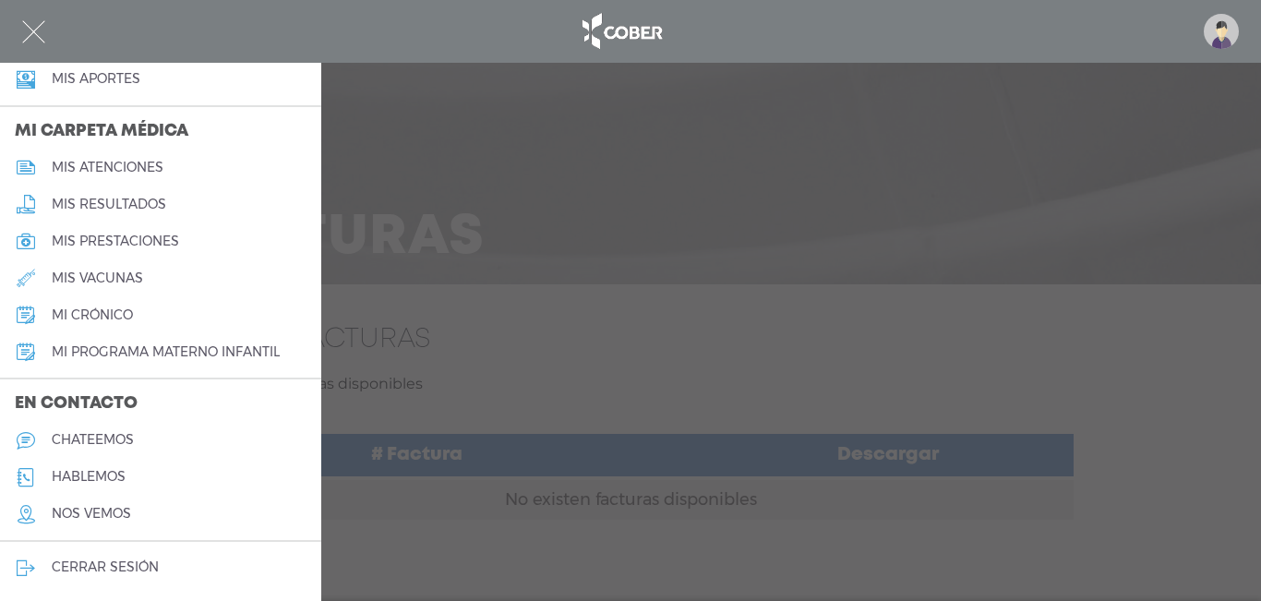
click at [837, 212] on div at bounding box center [630, 300] width 1261 height 601
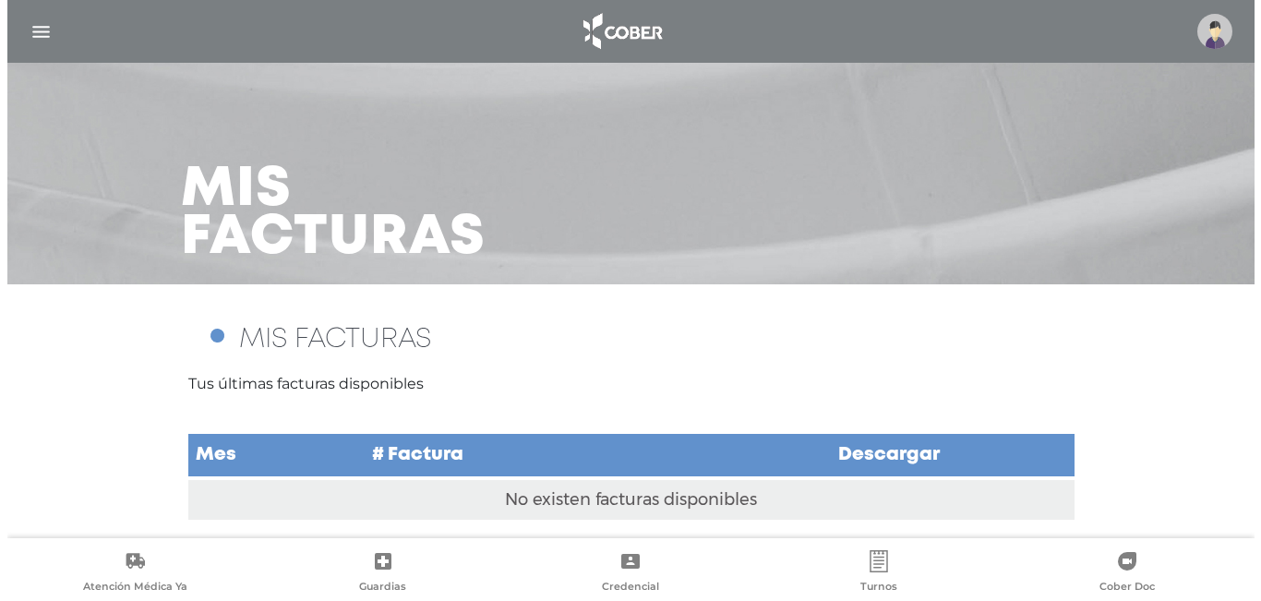
scroll to position [6, 0]
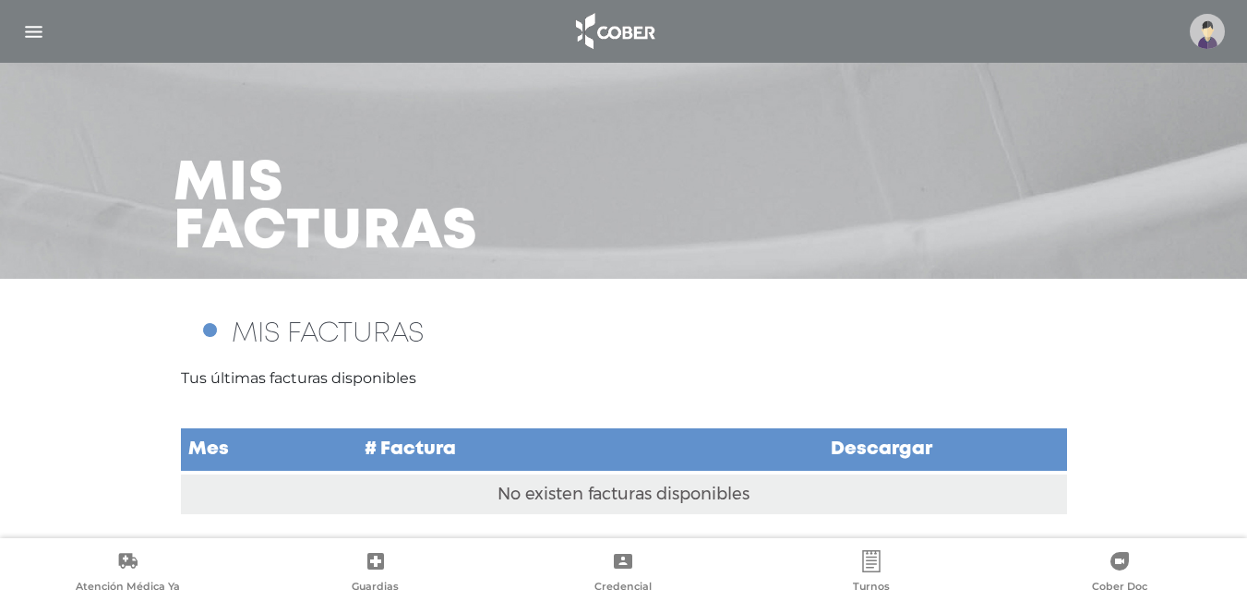
click at [33, 27] on img "button" at bounding box center [33, 31] width 23 height 23
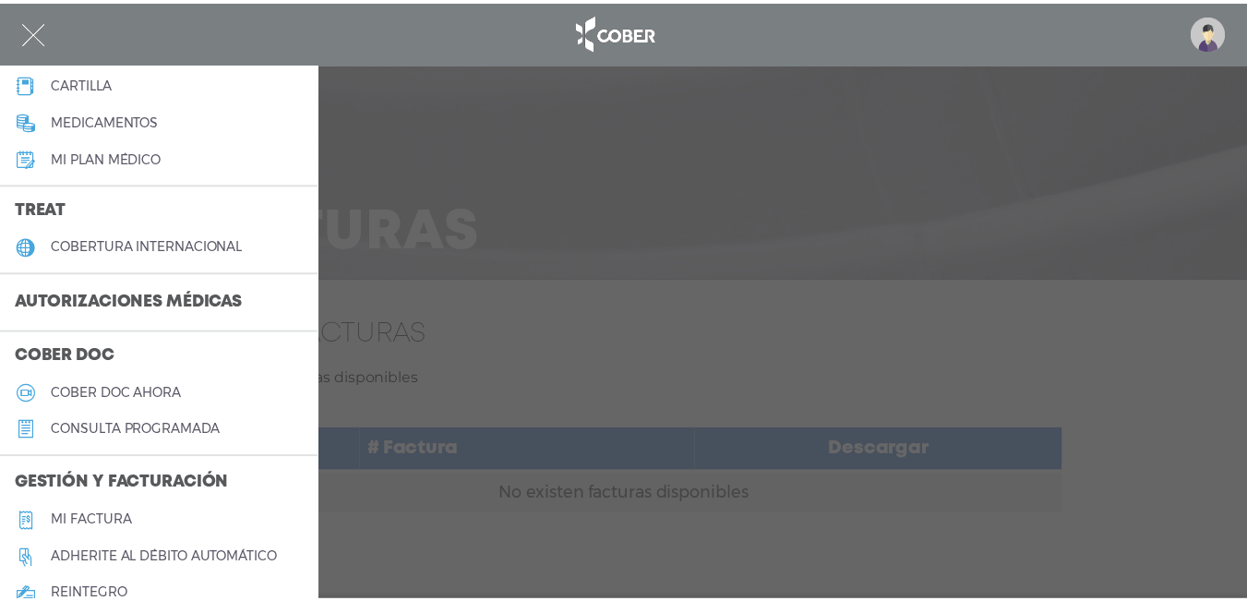
scroll to position [0, 0]
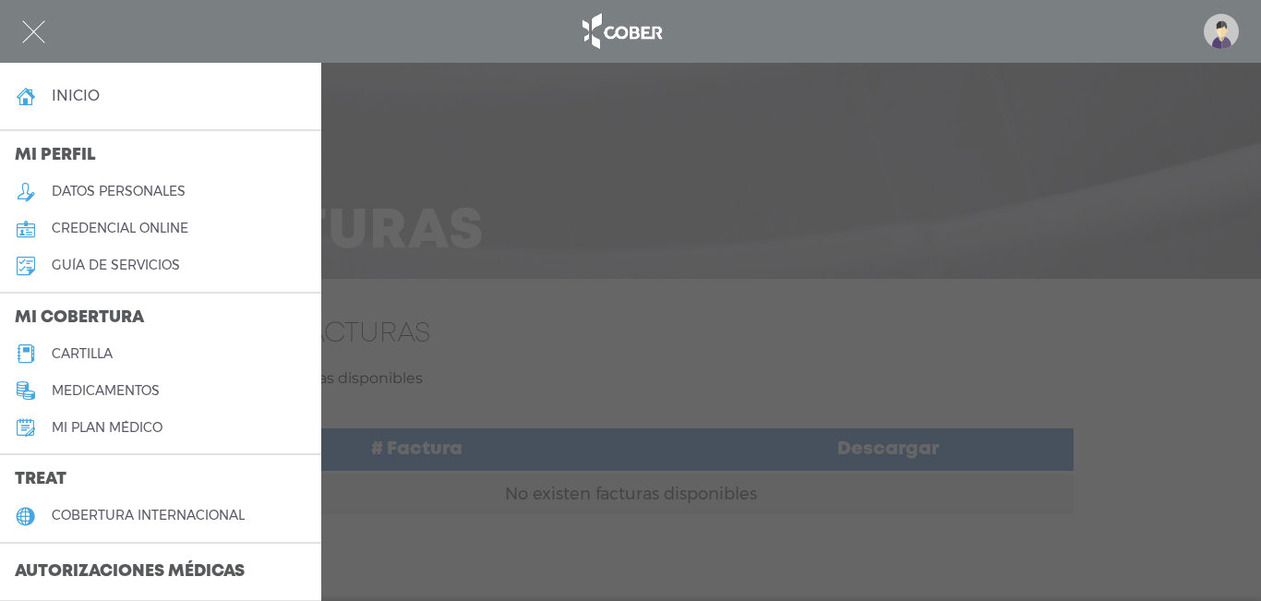
click at [135, 420] on h5 "Mi plan médico" at bounding box center [107, 428] width 111 height 16
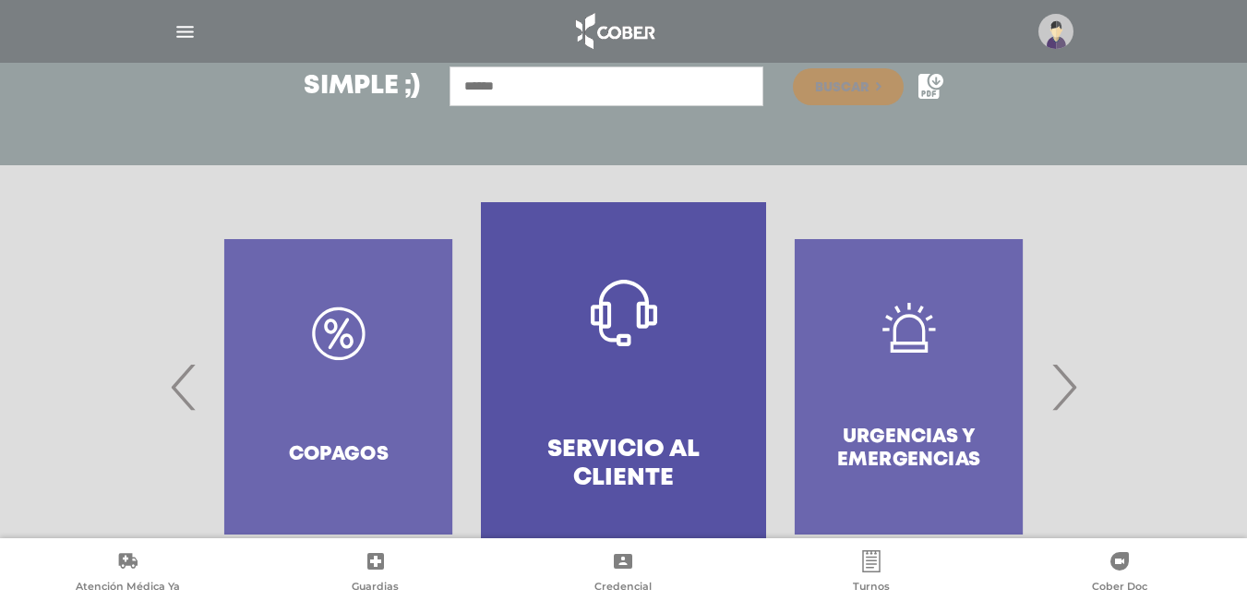
scroll to position [347, 0]
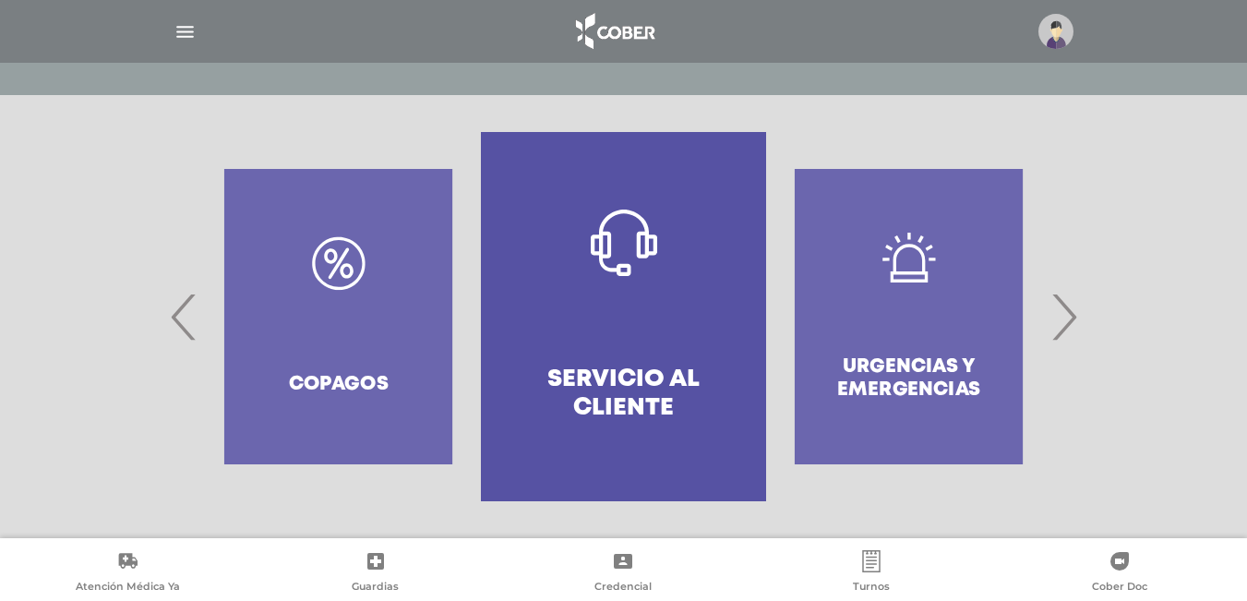
click at [177, 317] on span "‹" at bounding box center [184, 317] width 36 height 100
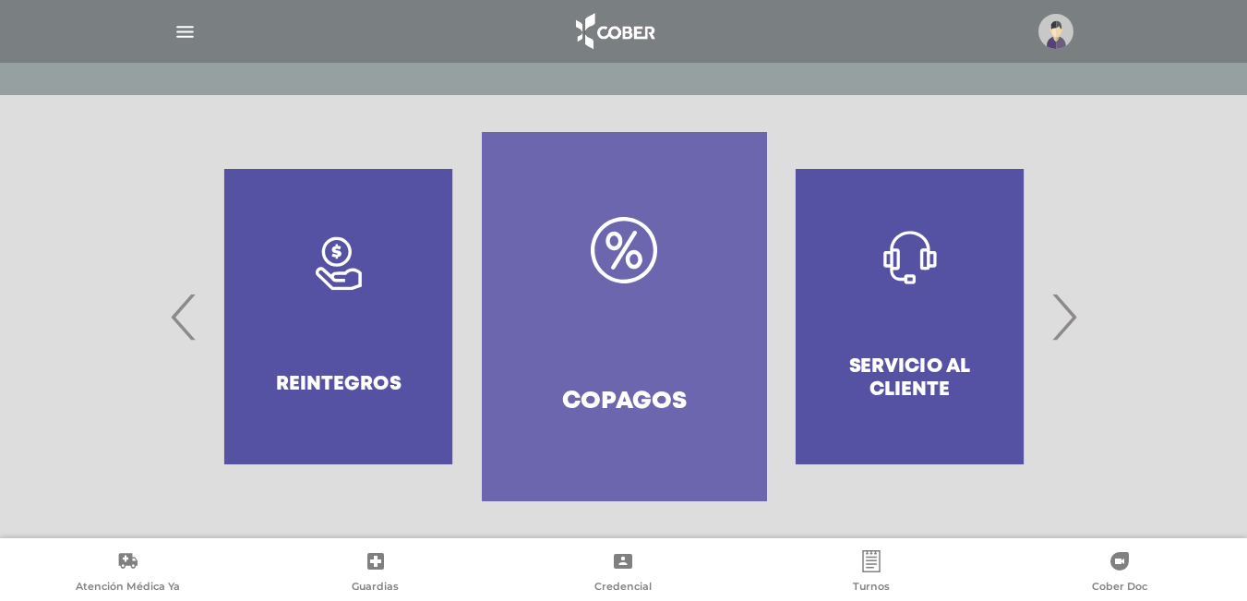
click at [177, 317] on span "‹" at bounding box center [184, 317] width 36 height 100
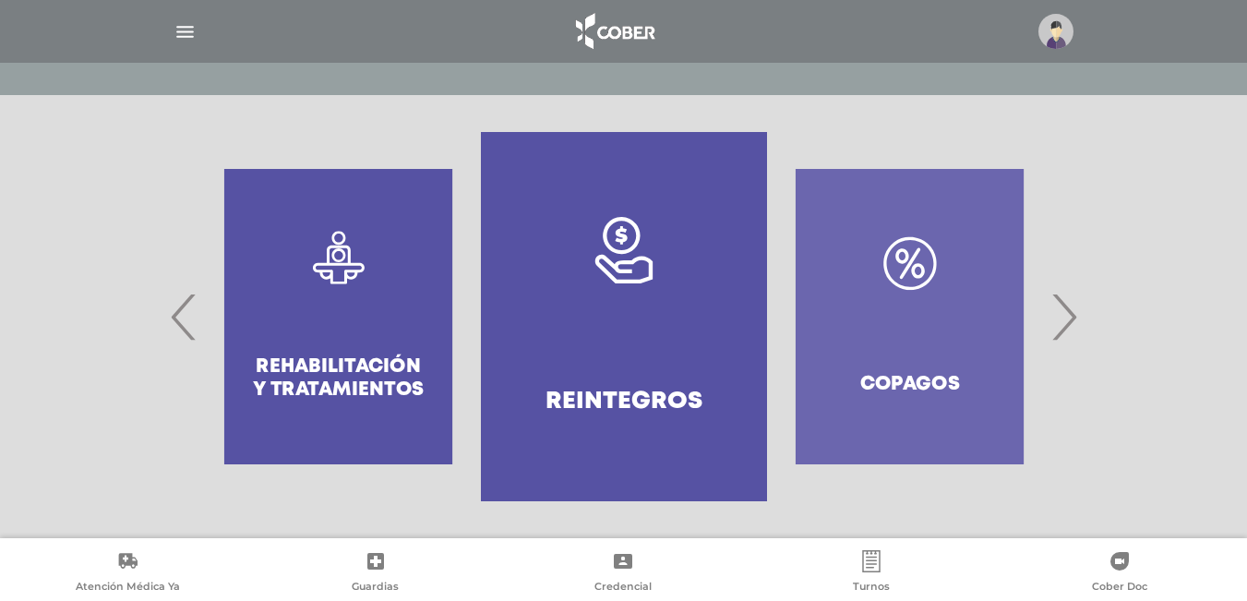
click at [177, 317] on span "‹" at bounding box center [184, 317] width 36 height 100
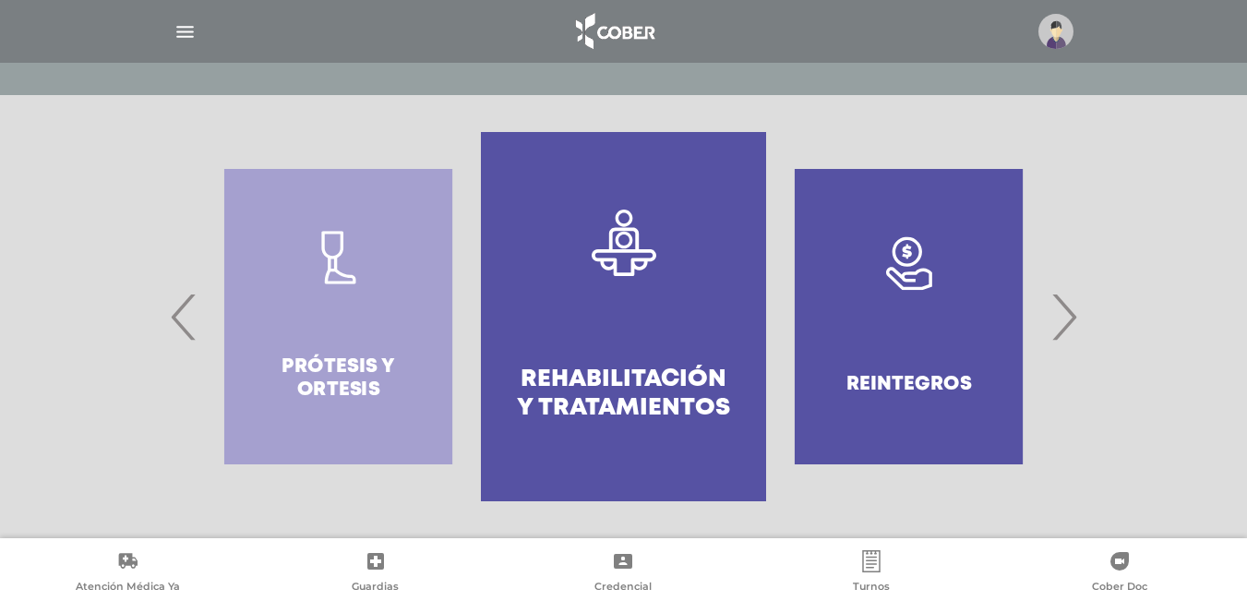
click at [177, 317] on span "‹" at bounding box center [184, 317] width 36 height 100
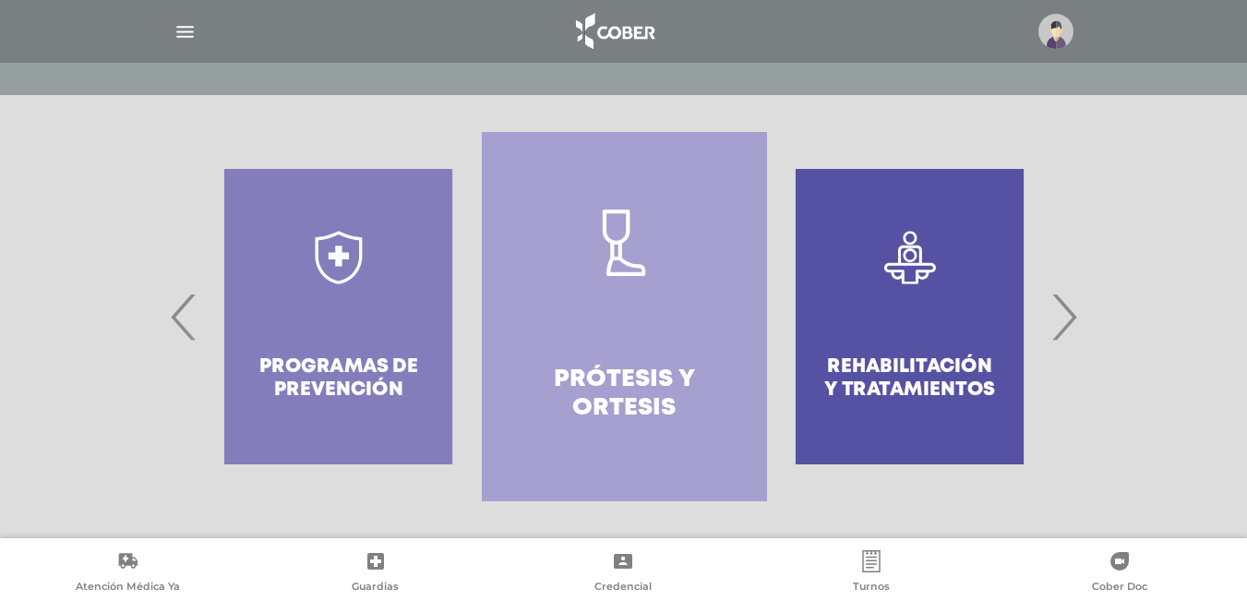
click at [177, 317] on span "‹" at bounding box center [184, 317] width 36 height 100
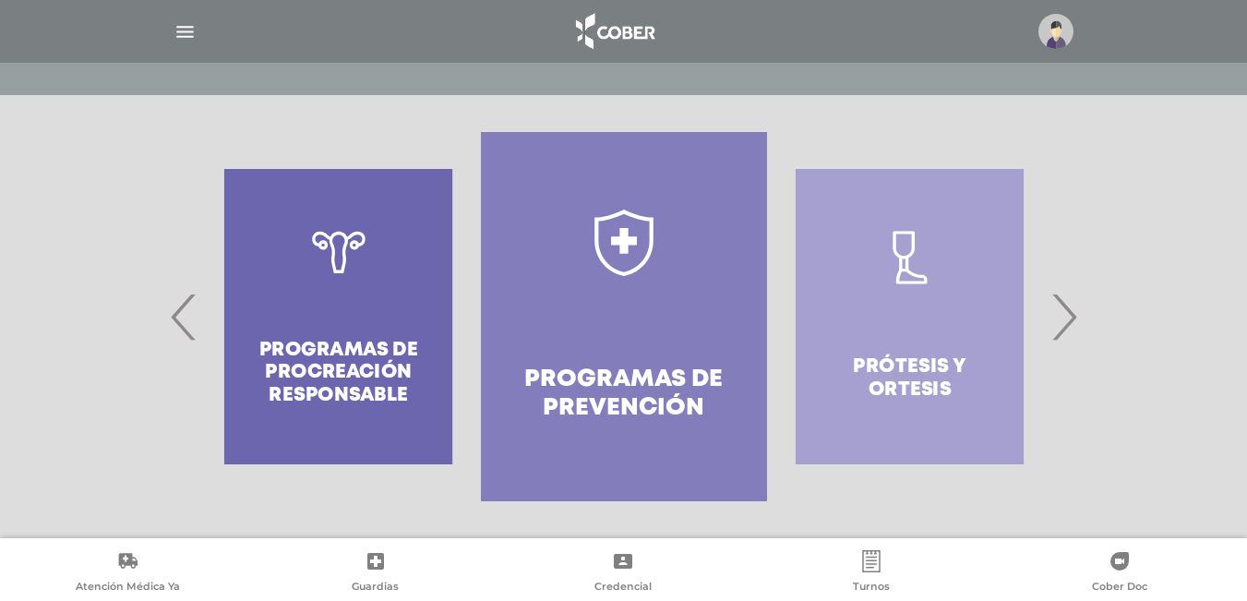
click at [177, 317] on span "‹" at bounding box center [184, 317] width 36 height 100
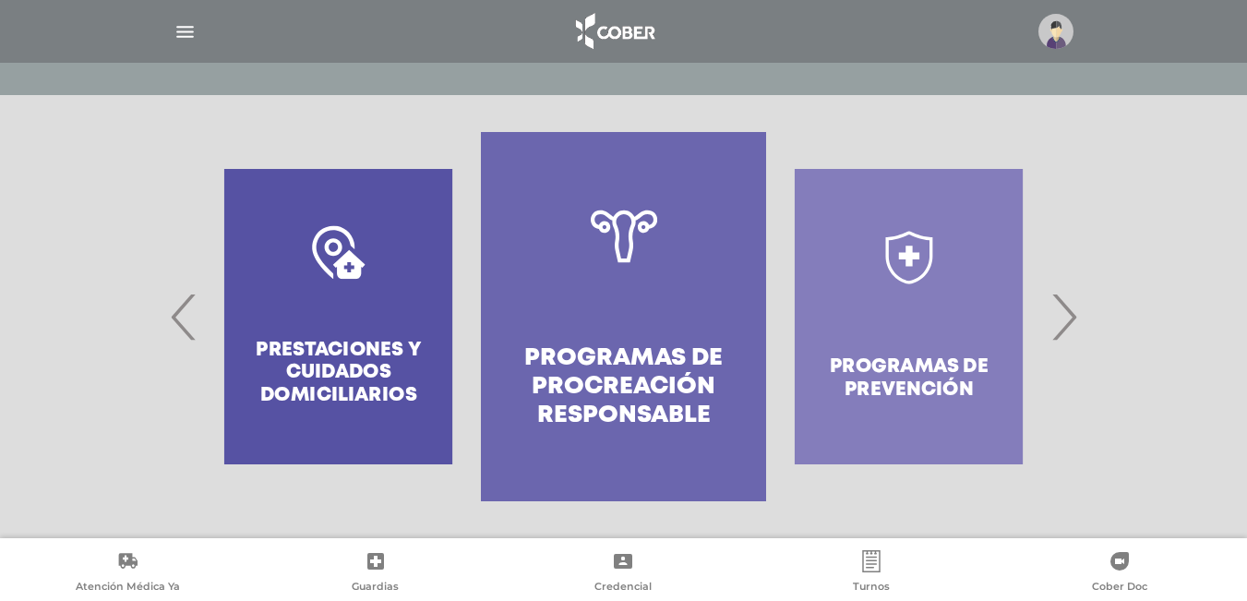
click at [177, 317] on span "‹" at bounding box center [184, 317] width 36 height 100
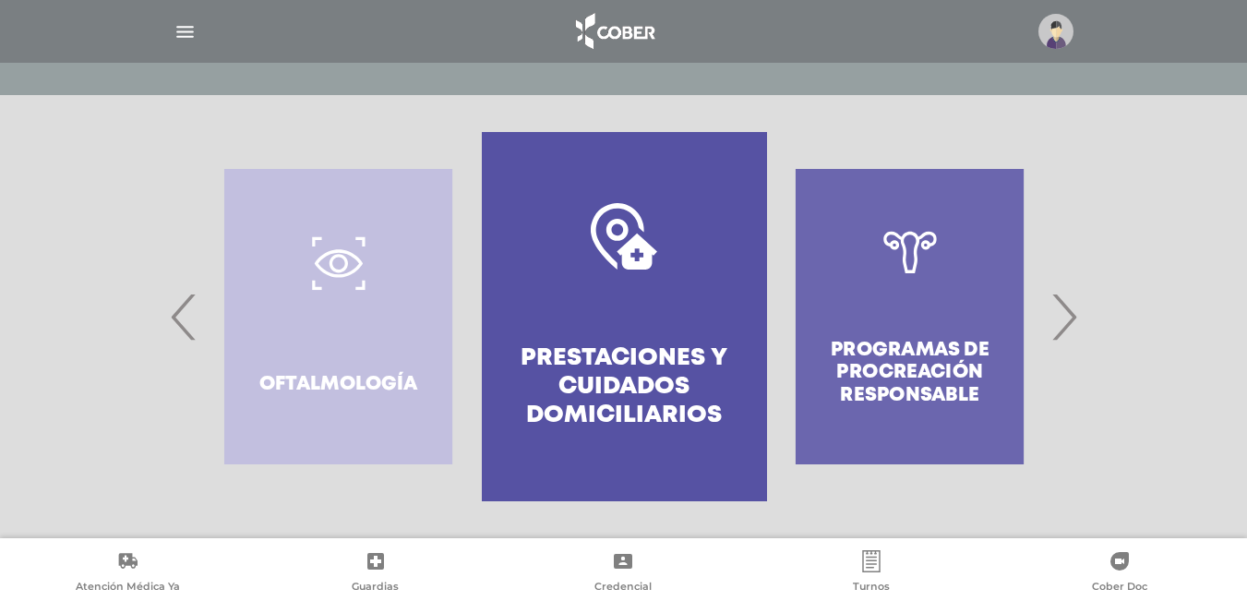
click at [177, 317] on span "‹" at bounding box center [184, 317] width 36 height 100
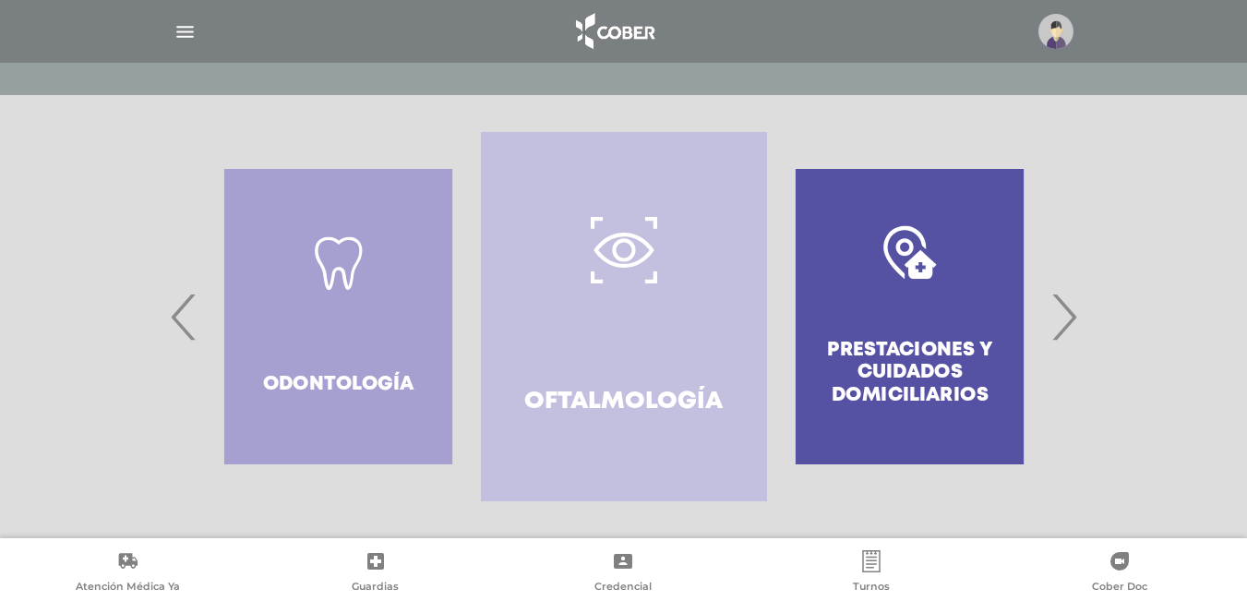
click at [177, 317] on span "‹" at bounding box center [184, 317] width 36 height 100
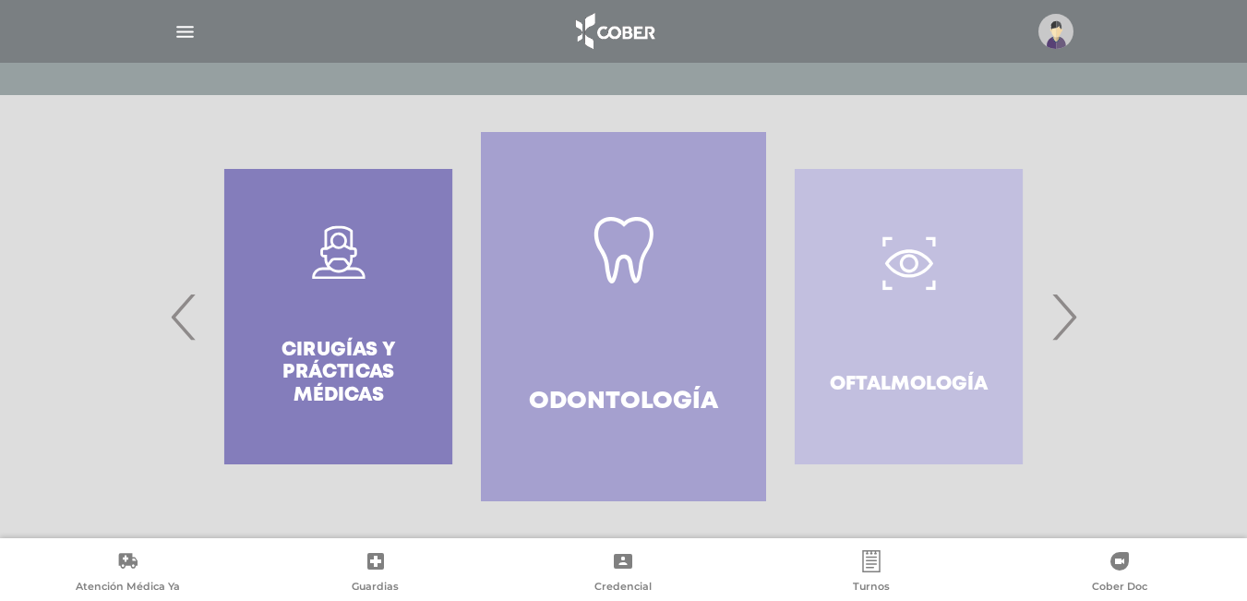
click at [177, 317] on span "‹" at bounding box center [184, 317] width 36 height 100
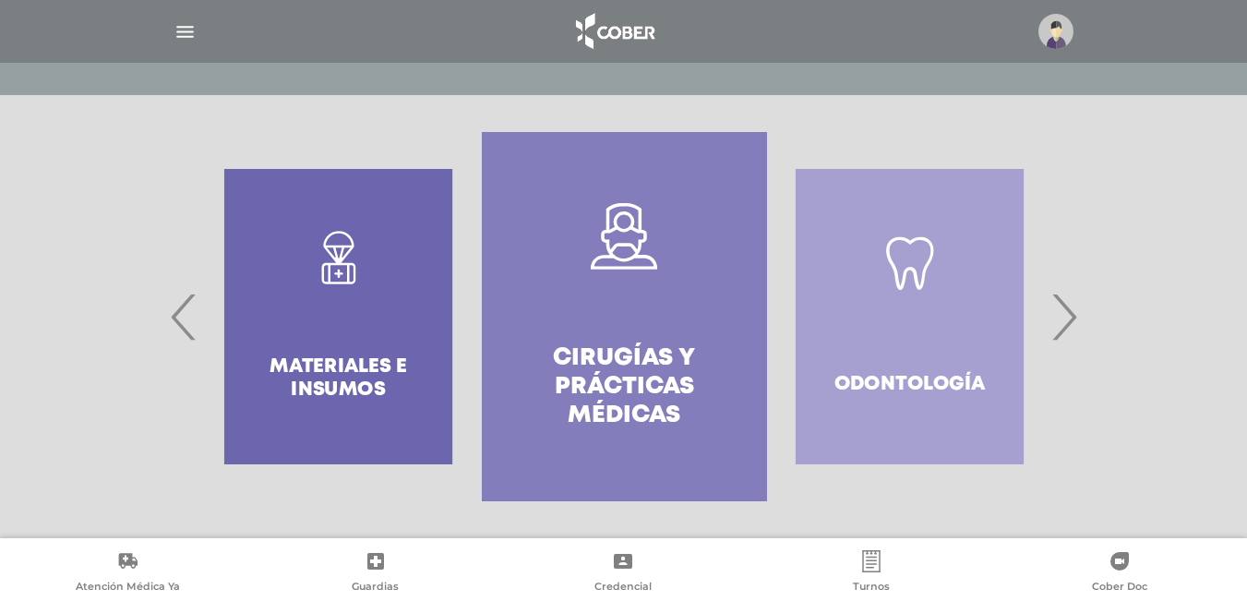
click at [177, 317] on span "‹" at bounding box center [184, 317] width 36 height 100
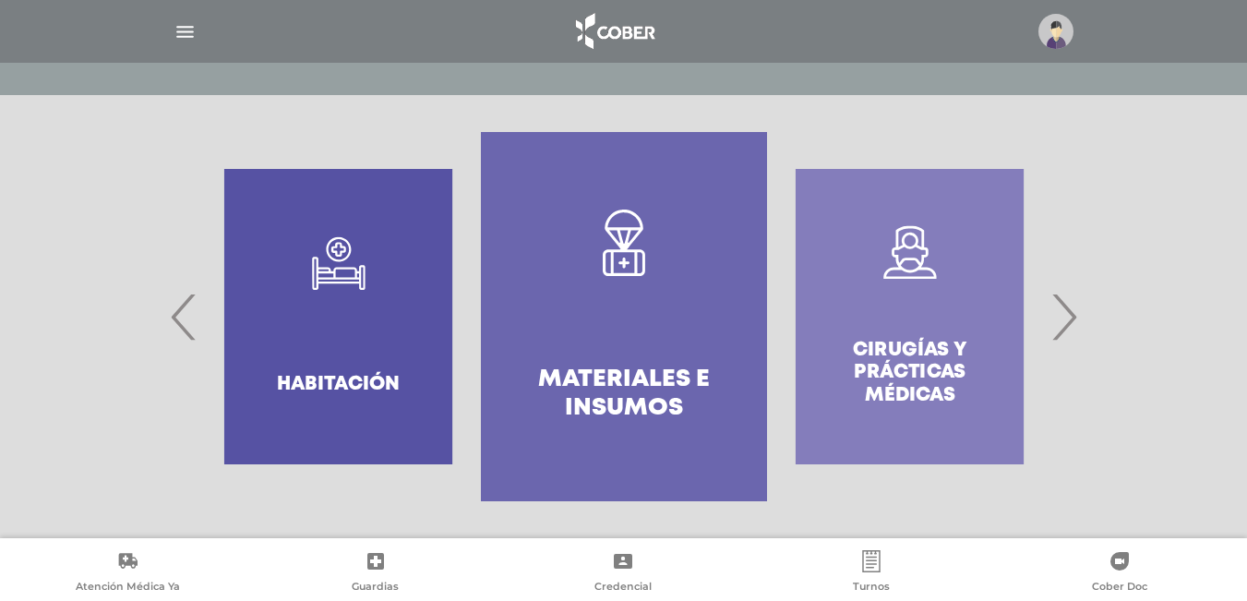
click at [177, 317] on span "‹" at bounding box center [184, 317] width 36 height 100
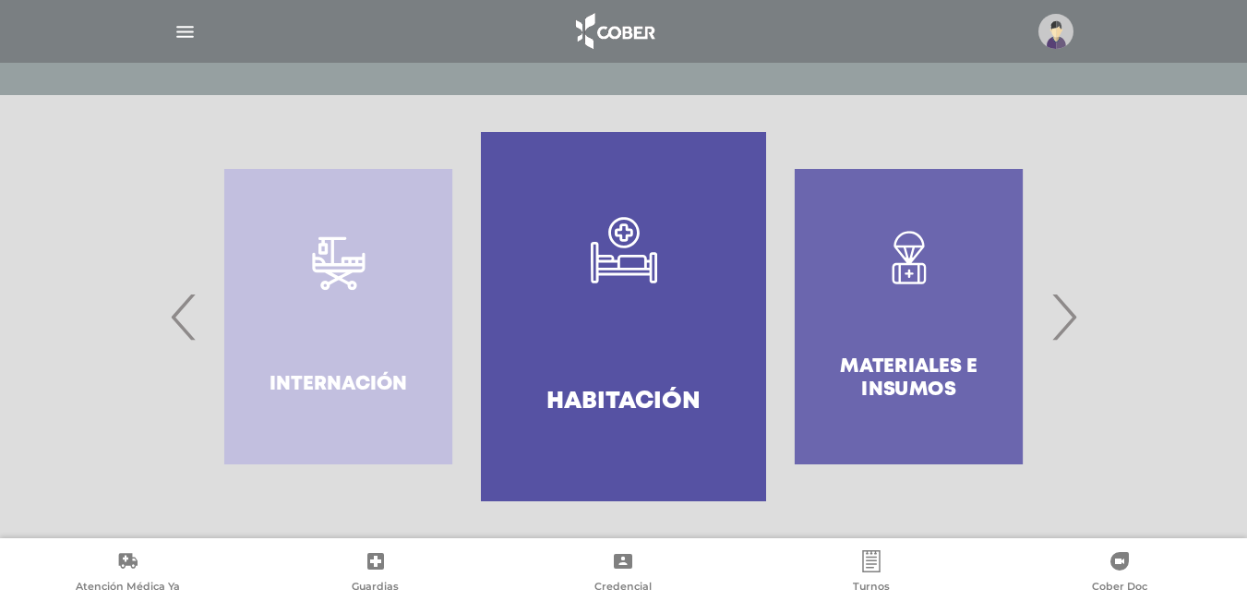
click at [177, 317] on span "‹" at bounding box center [184, 317] width 36 height 100
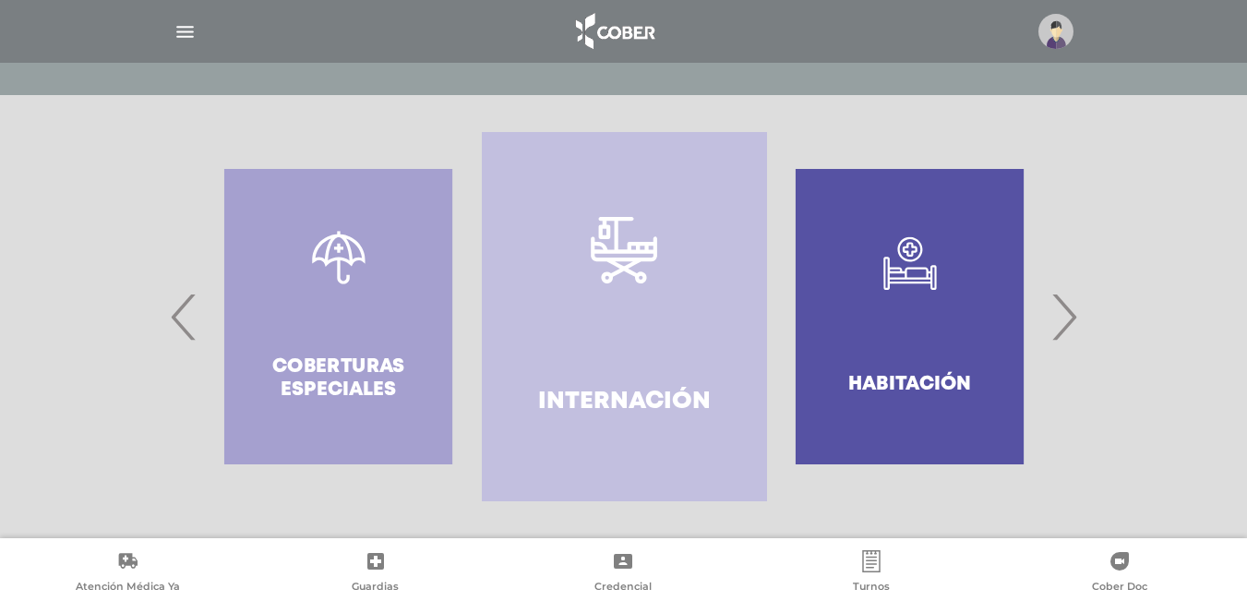
click at [180, 319] on span "‹" at bounding box center [184, 317] width 36 height 100
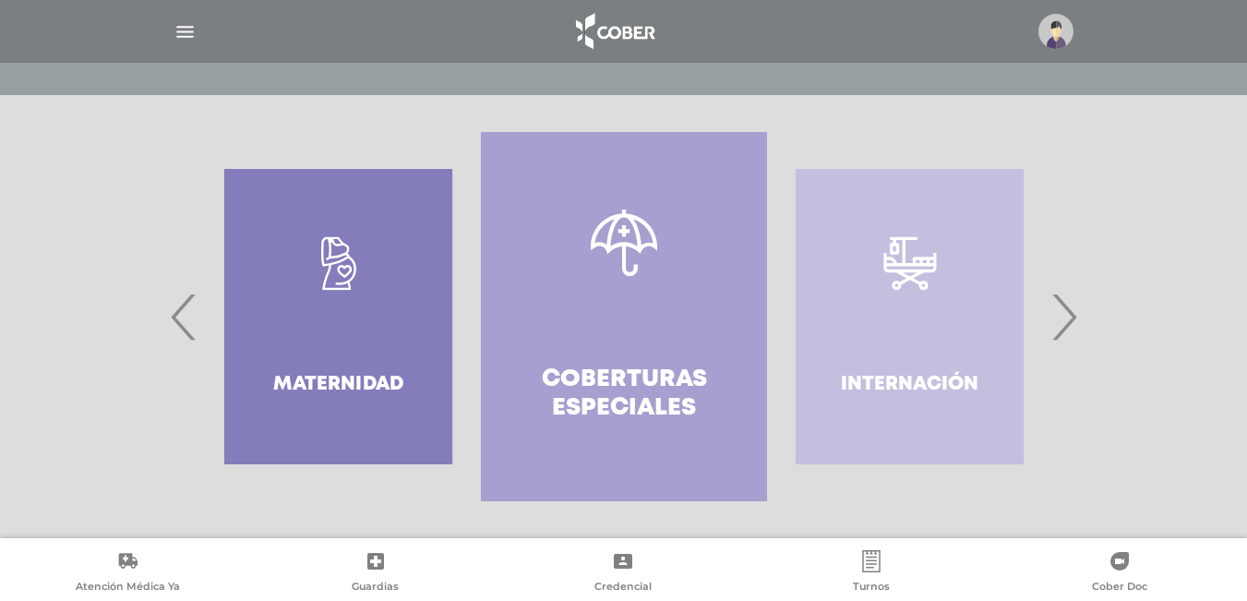
click at [180, 319] on span "‹" at bounding box center [184, 317] width 36 height 100
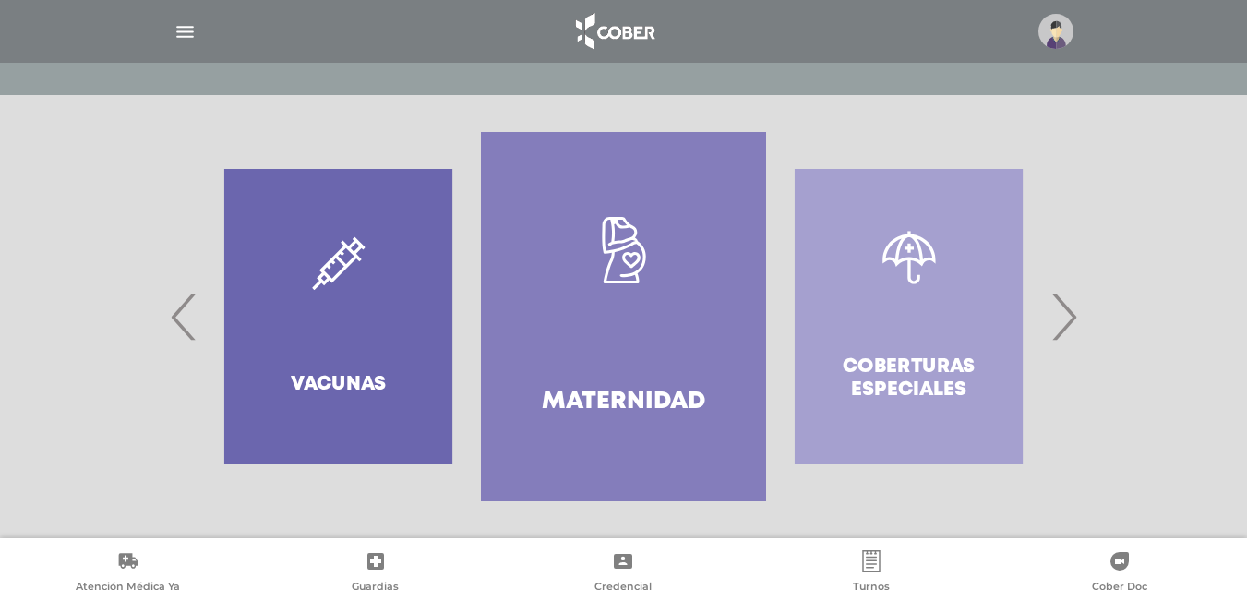
click at [180, 320] on span "‹" at bounding box center [184, 317] width 36 height 100
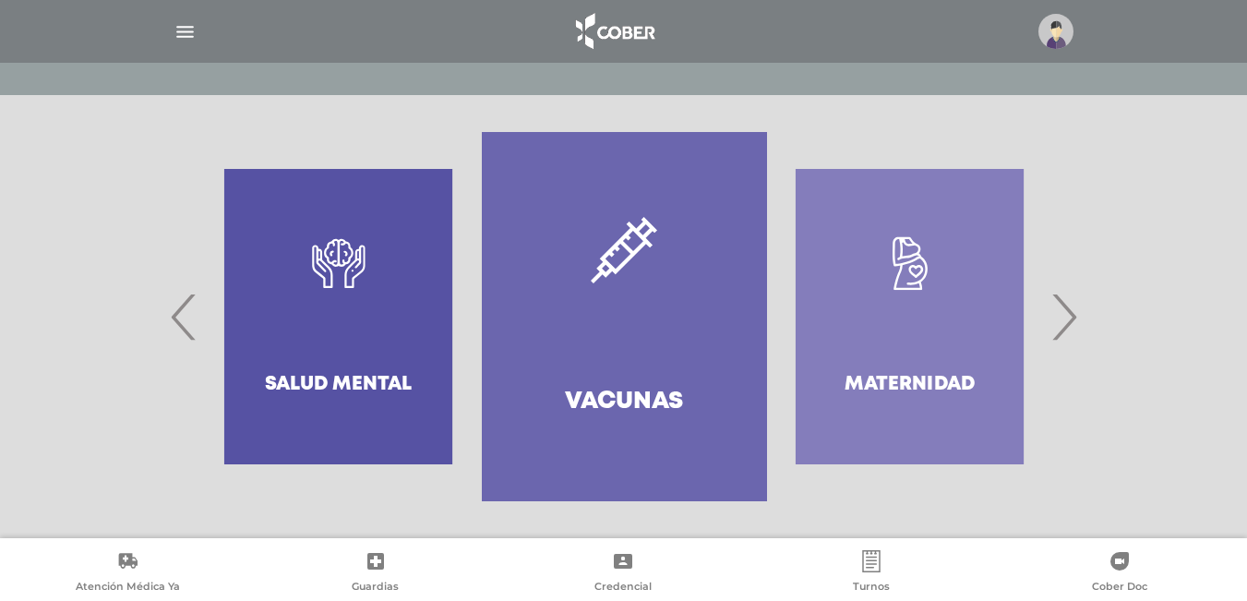
click at [633, 328] on link "Vacunas" at bounding box center [624, 316] width 285 height 369
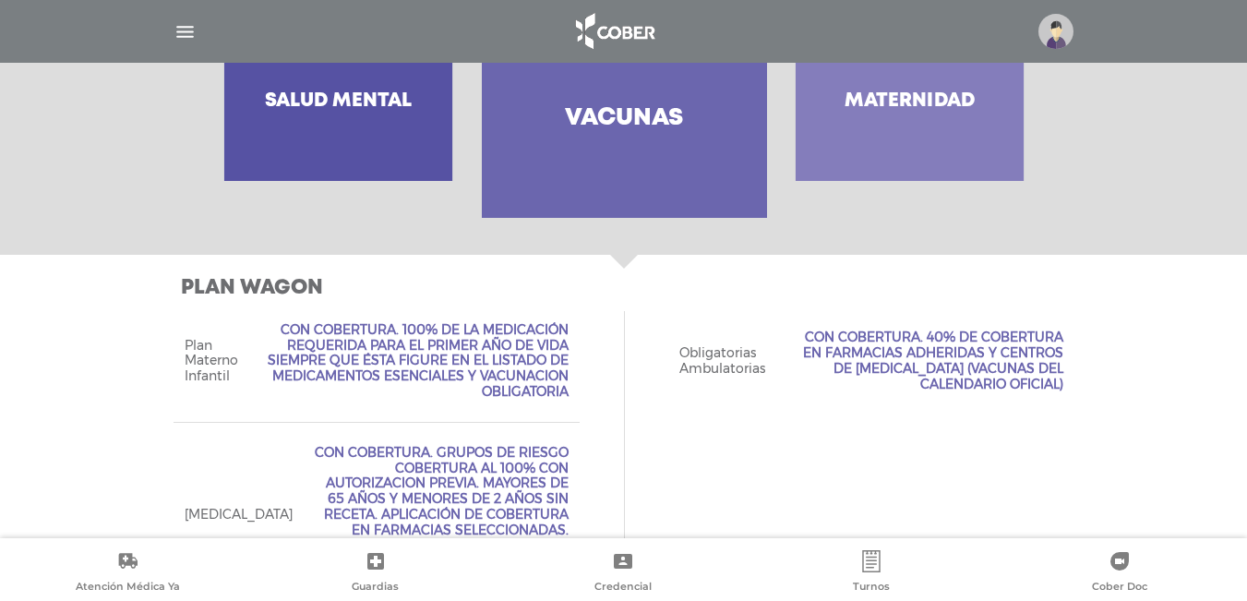
scroll to position [707, 0]
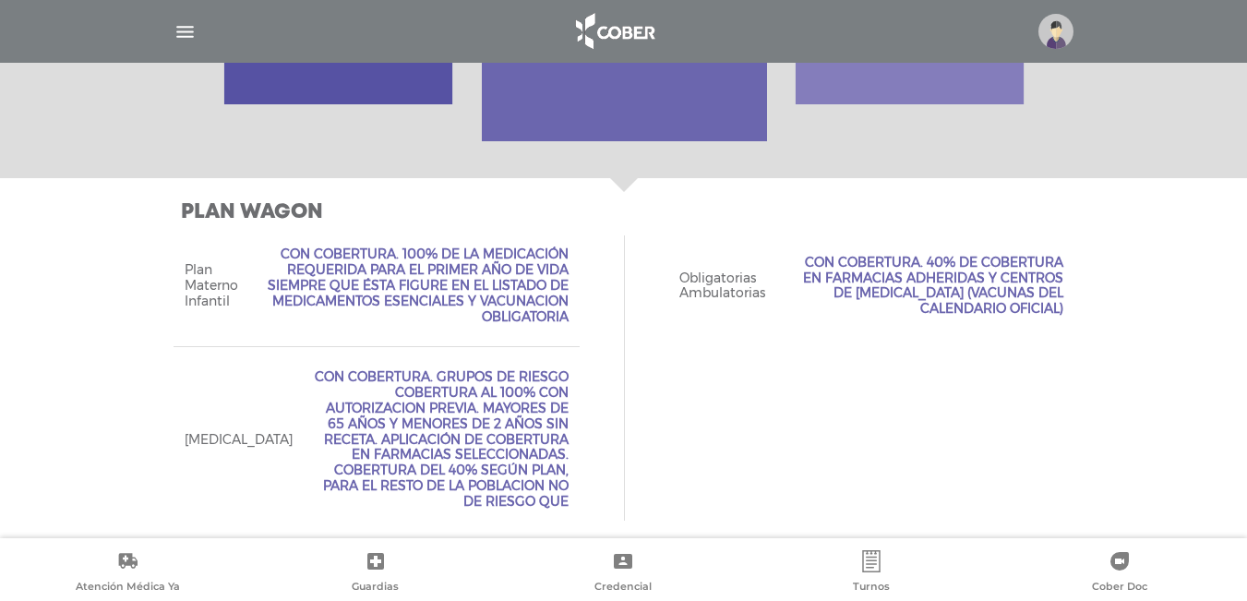
drag, startPoint x: 806, startPoint y: 258, endPoint x: 1099, endPoint y: 316, distance: 299.0
click at [1099, 316] on div "Plan WAGON Acceso Web Incluído. Ejecutivo Personalizado Concierge Tipo de Crede…" at bounding box center [623, 366] width 1247 height 376
click at [892, 568] on link "Turnos" at bounding box center [872, 573] width 248 height 47
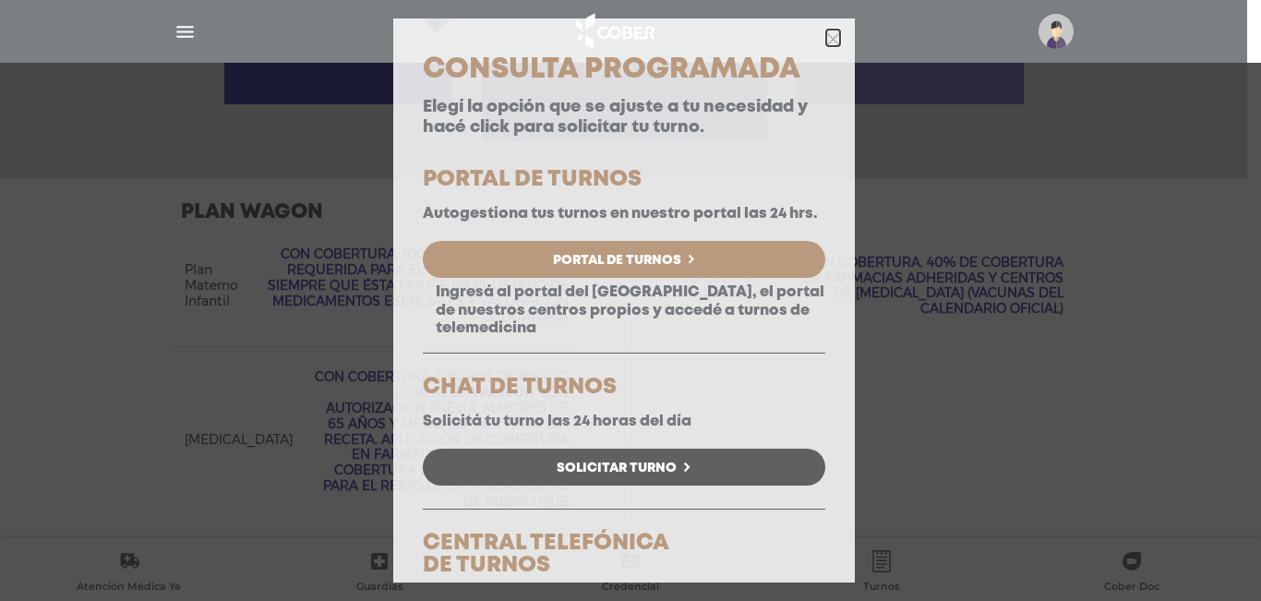
click at [826, 32] on icon "button" at bounding box center [833, 39] width 14 height 14
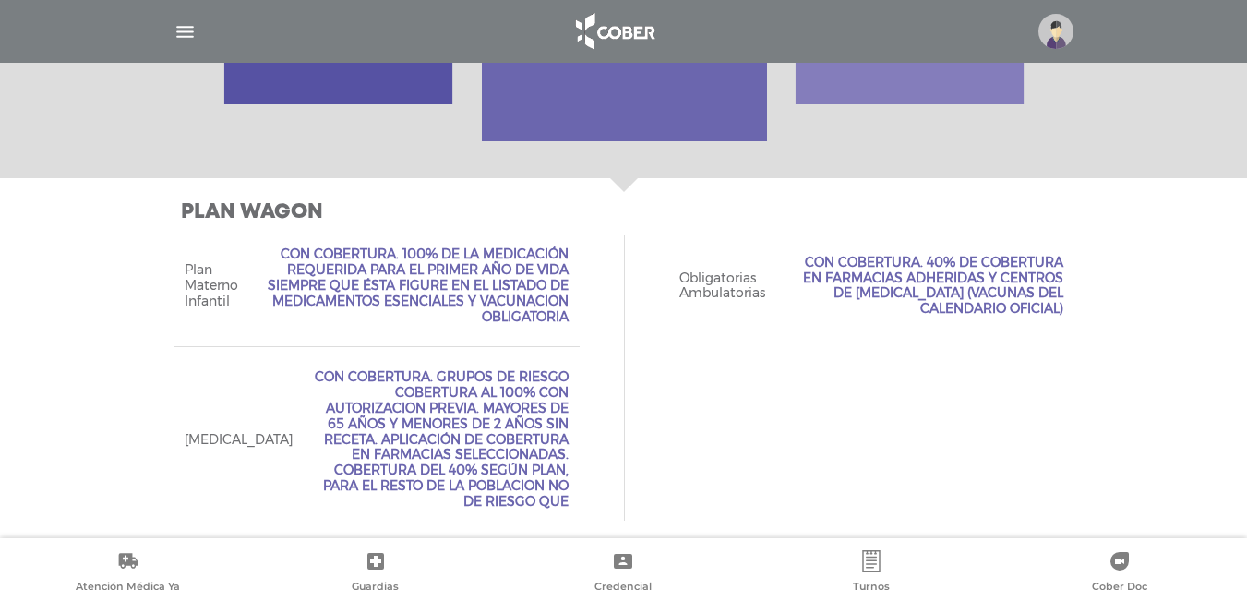
click at [1128, 569] on icon at bounding box center [1119, 561] width 22 height 22
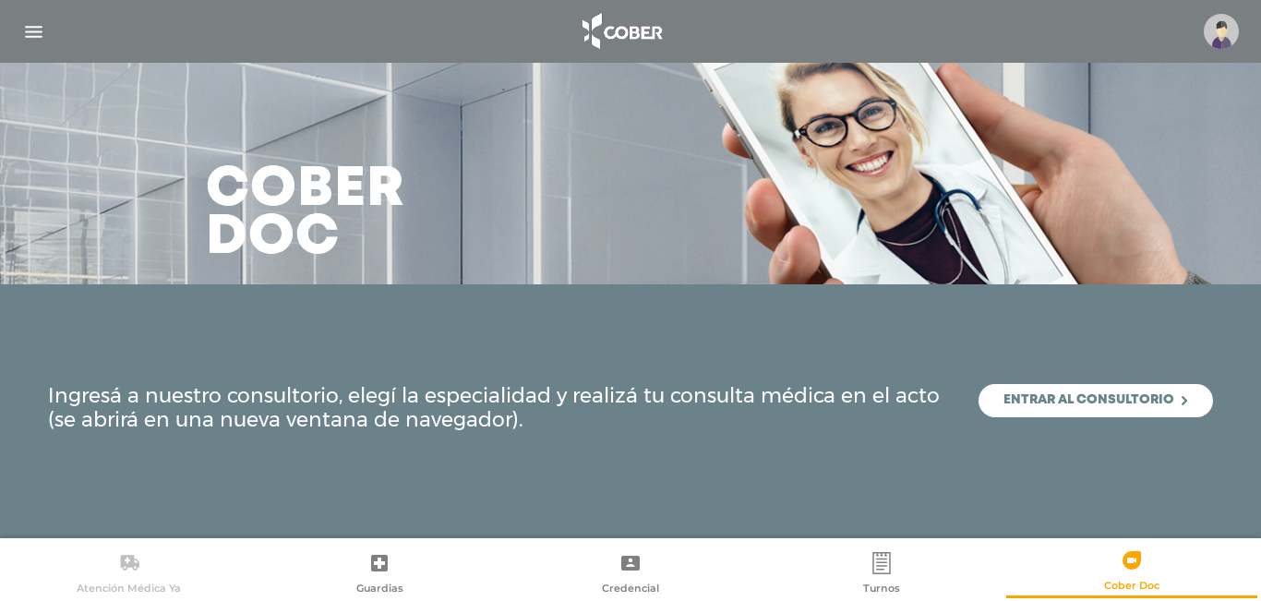
click at [132, 562] on icon at bounding box center [129, 563] width 18 height 16
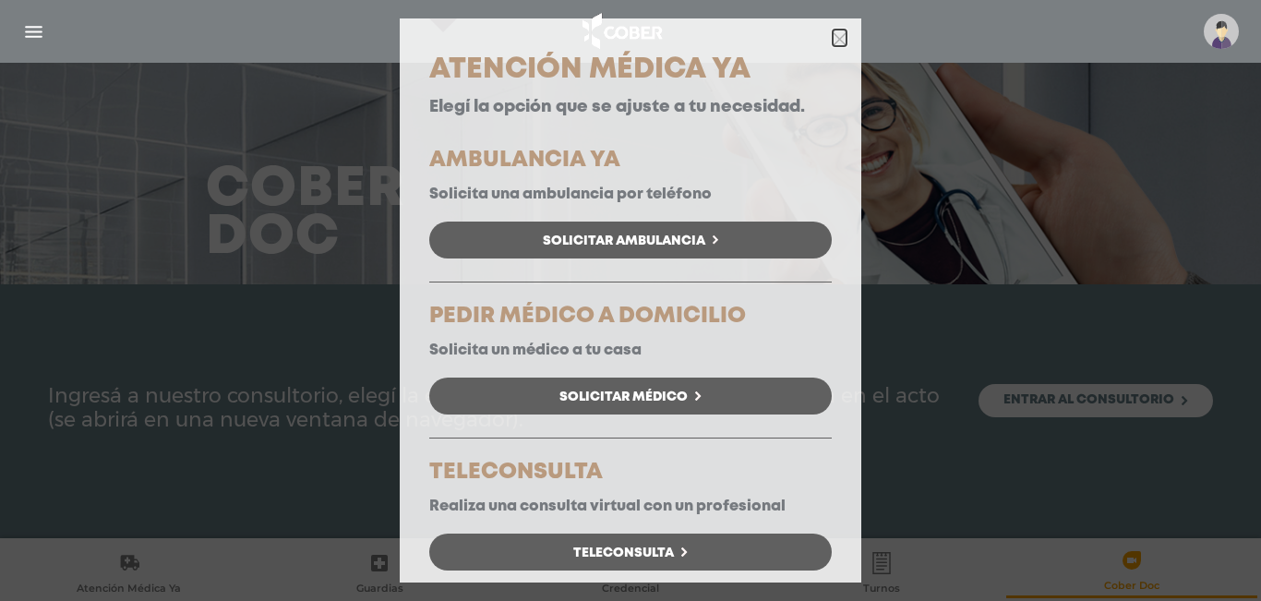
click at [832, 36] on icon "button" at bounding box center [839, 39] width 14 height 14
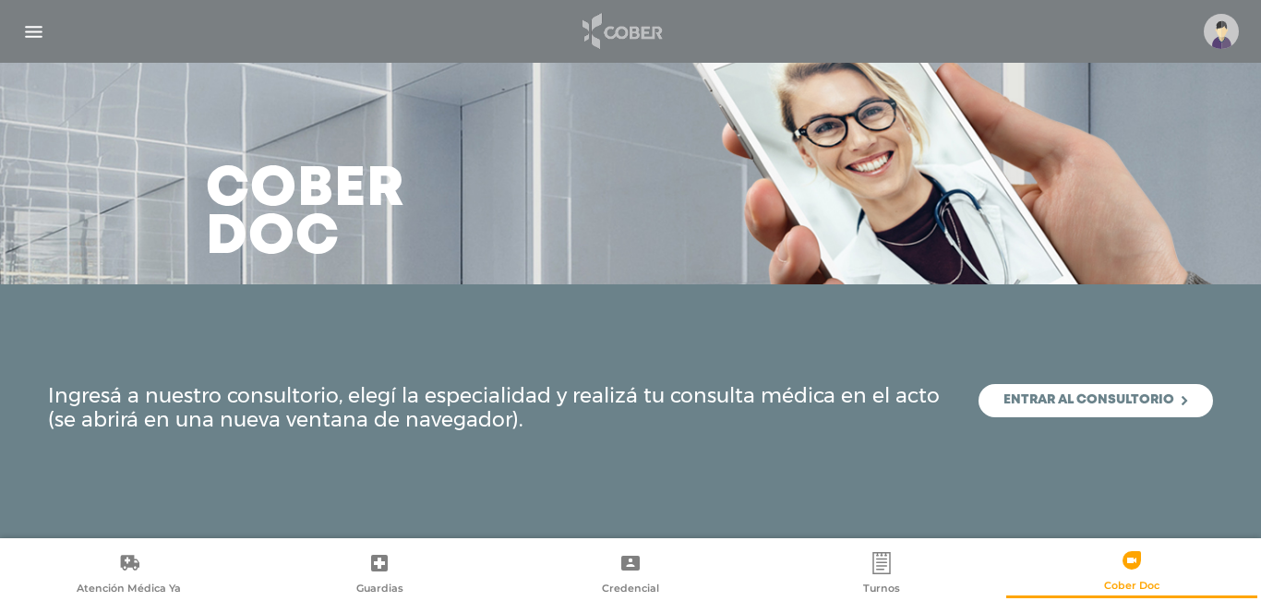
click at [629, 19] on img at bounding box center [620, 31] width 97 height 44
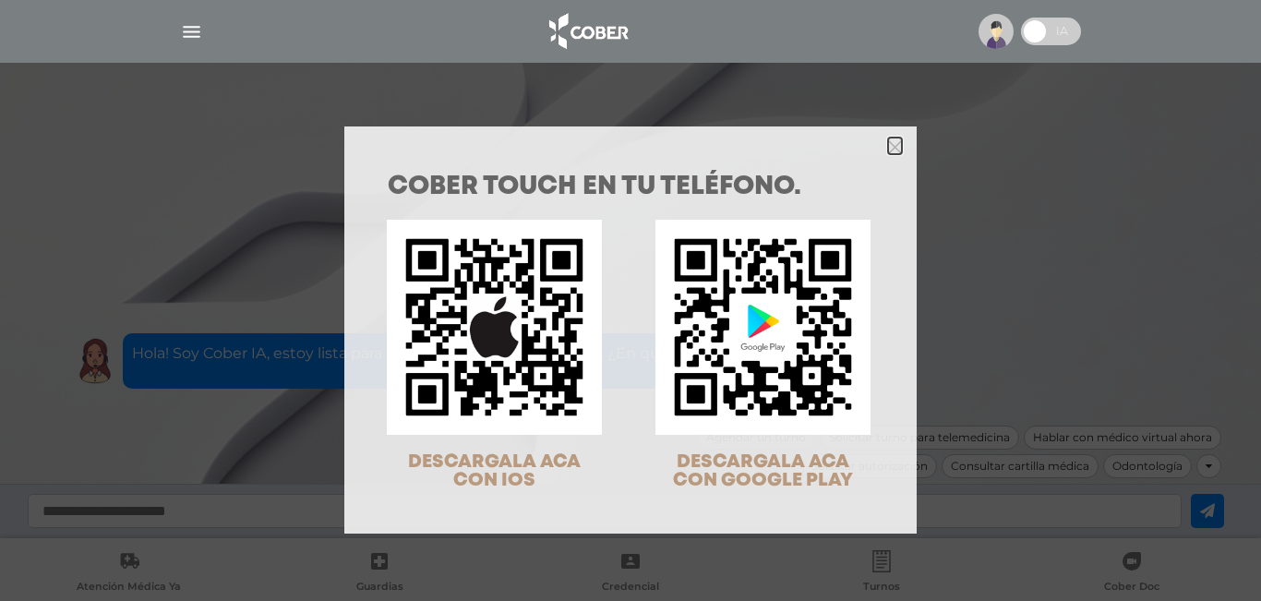
click at [888, 138] on icon "Close" at bounding box center [895, 146] width 14 height 20
